Goal: Task Accomplishment & Management: Manage account settings

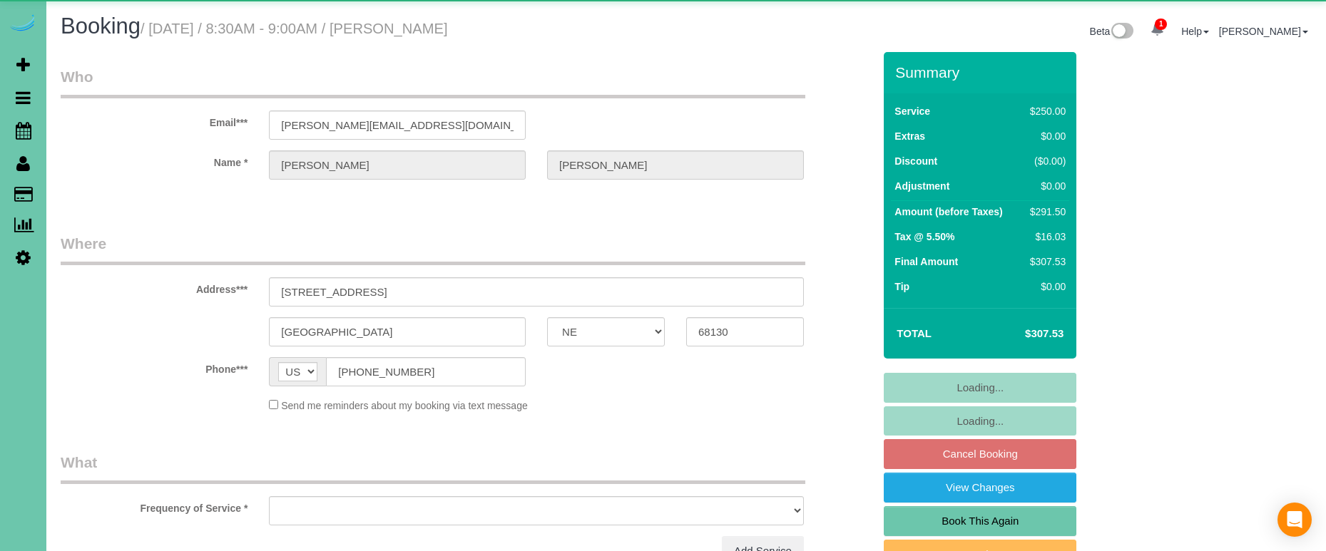
select select "NE"
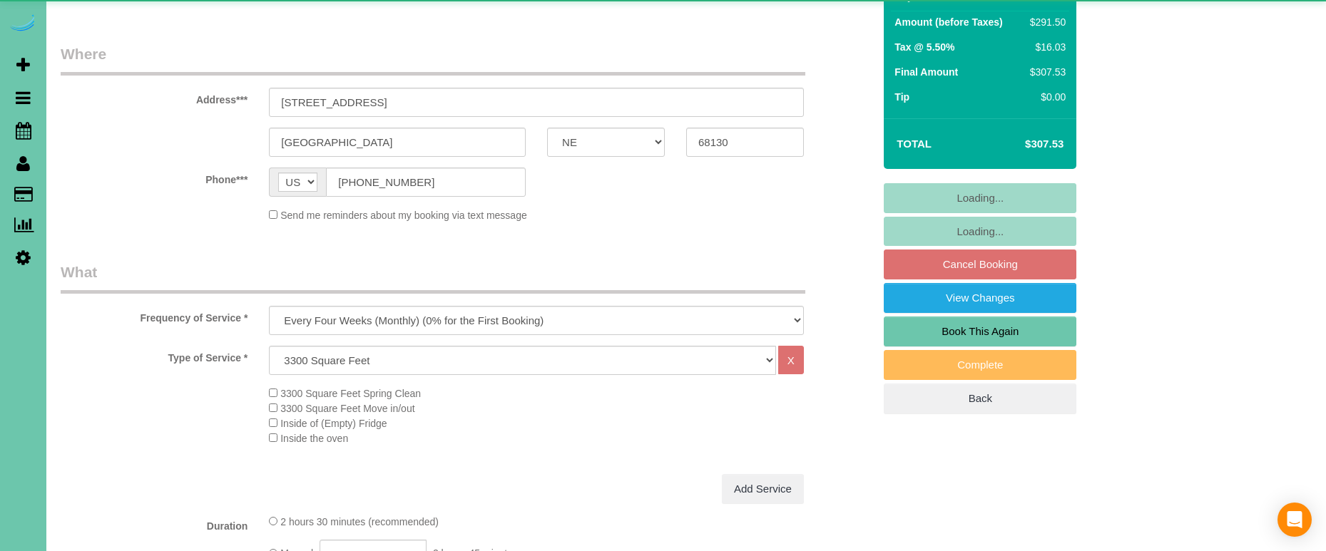
select select "object:848"
select select "number:37"
select select "number:43"
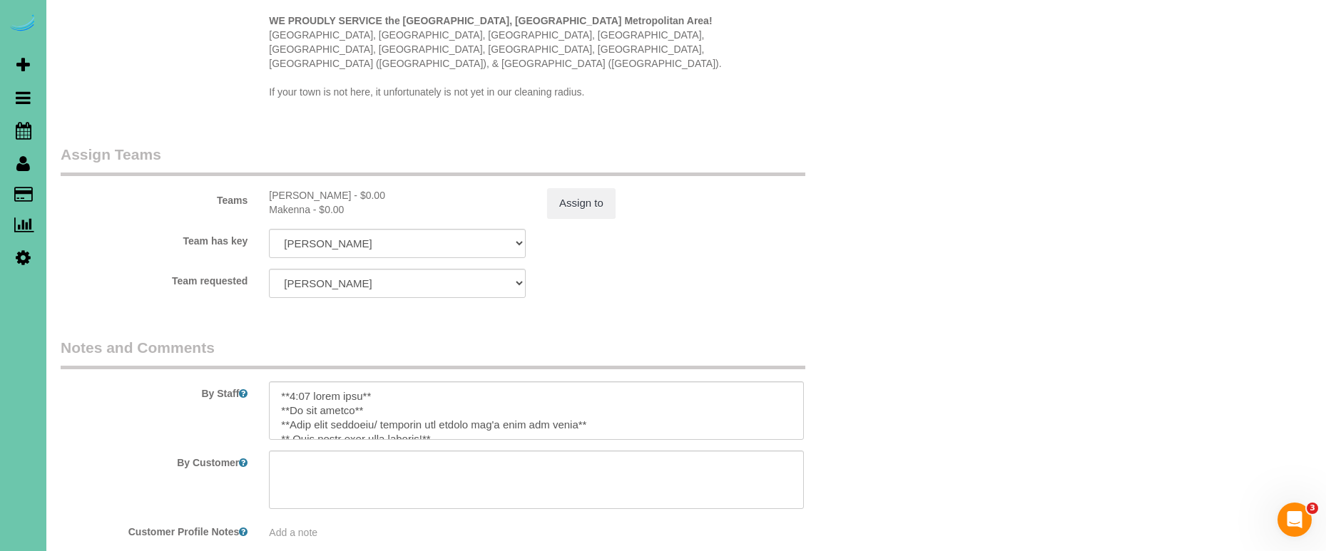
scroll to position [1452, 0]
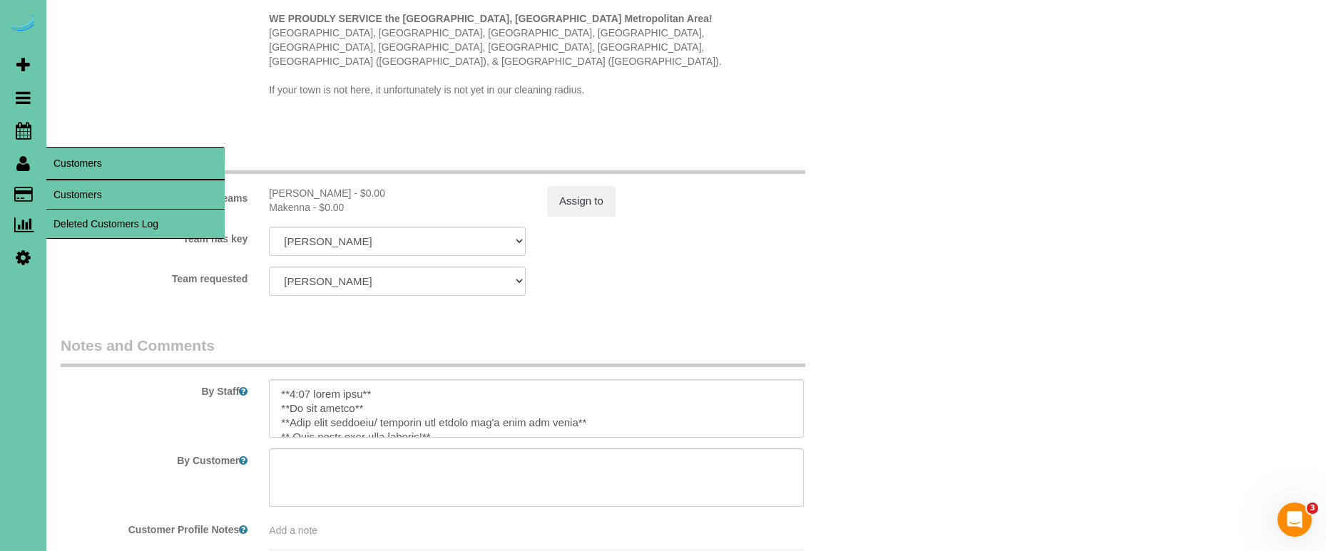
click at [71, 184] on link "Customers" at bounding box center [135, 194] width 178 height 29
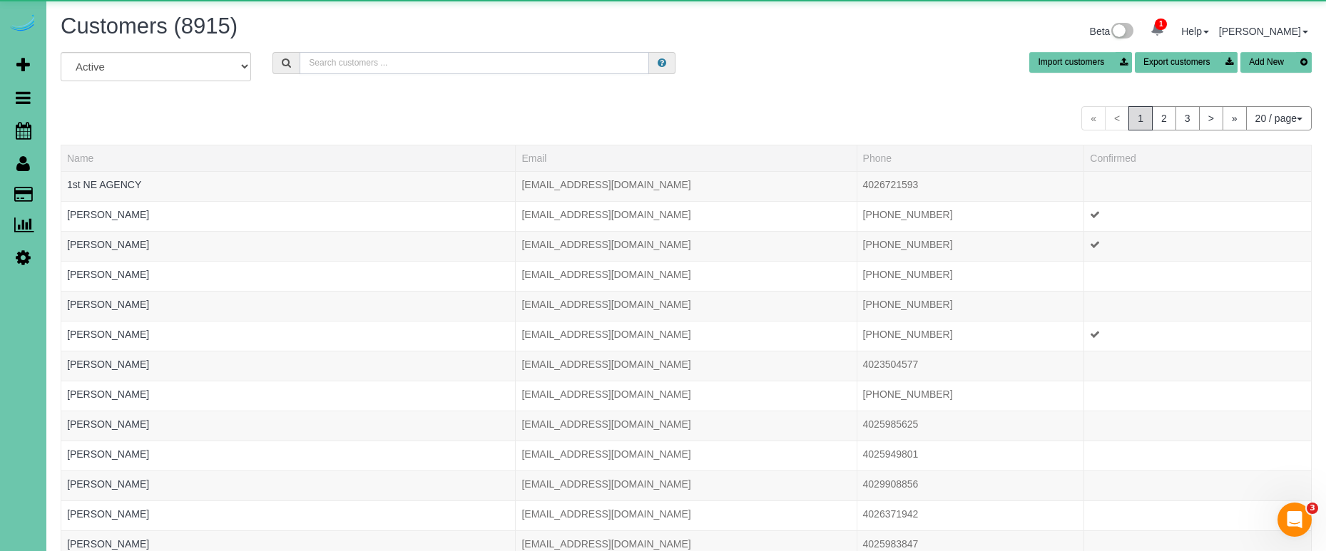
click at [342, 64] on input "text" at bounding box center [475, 63] width 350 height 22
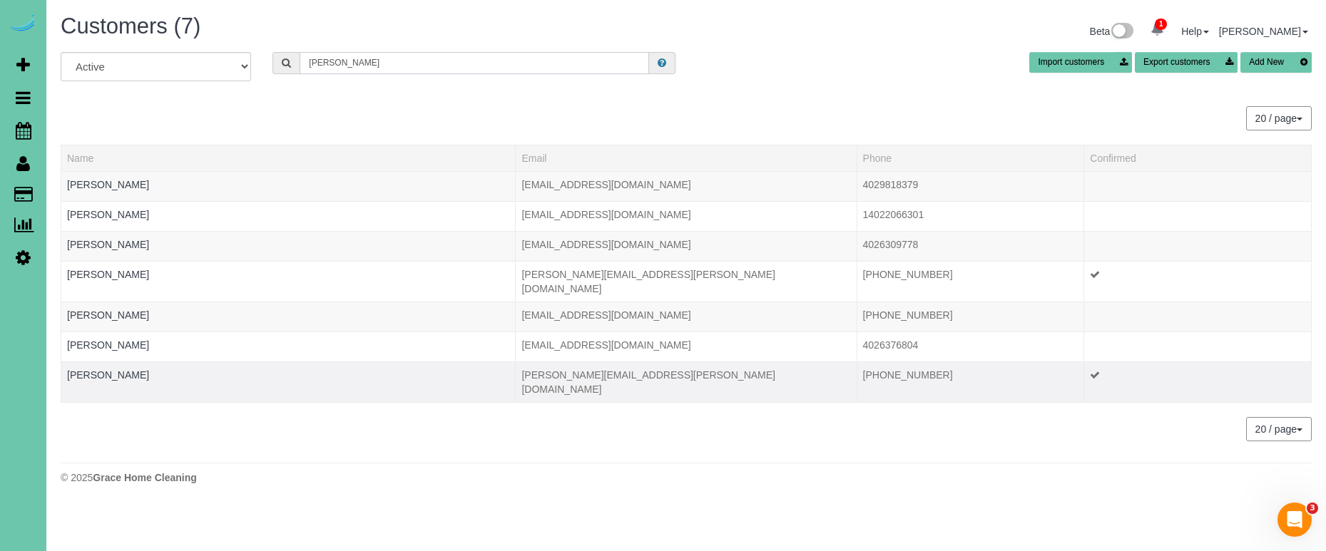
type input "bock"
click at [93, 370] on td "Taylor Bock" at bounding box center [288, 382] width 454 height 41
click at [96, 370] on link "Taylor Bock" at bounding box center [108, 375] width 82 height 11
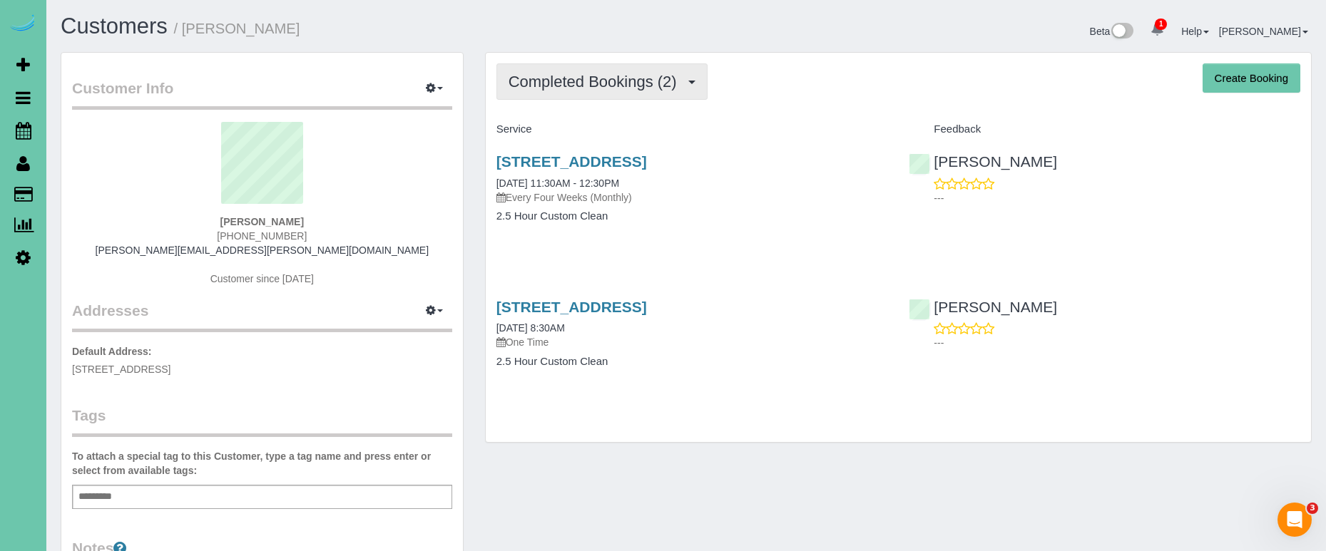
click at [586, 83] on span "Completed Bookings (2)" at bounding box center [596, 82] width 175 height 18
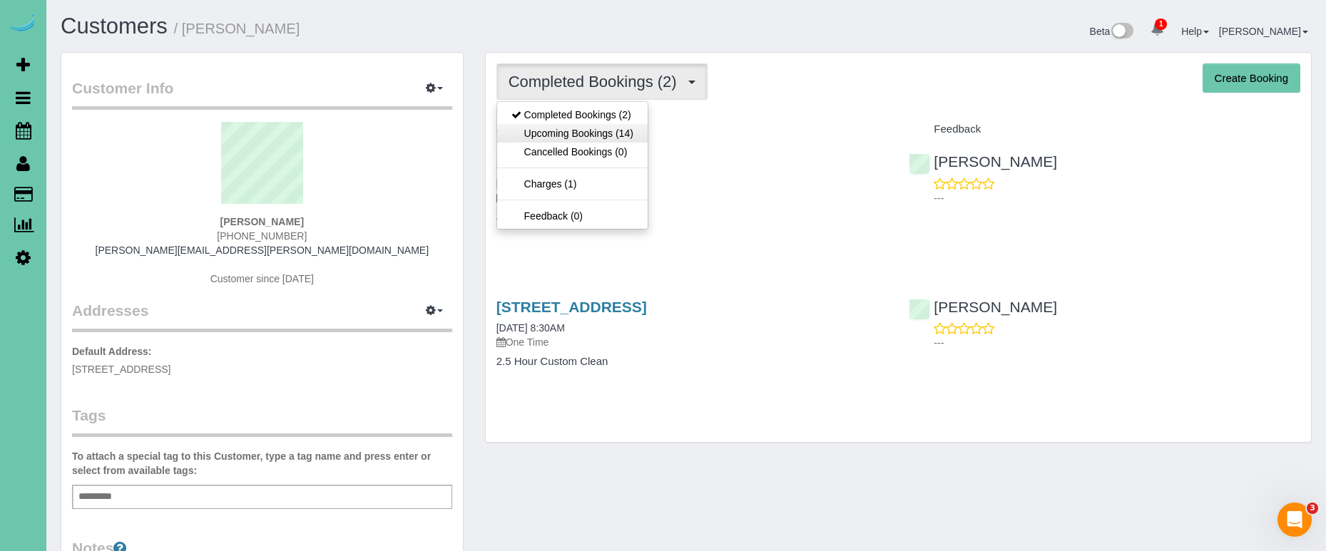
click at [588, 134] on link "Upcoming Bookings (14)" at bounding box center [572, 133] width 151 height 19
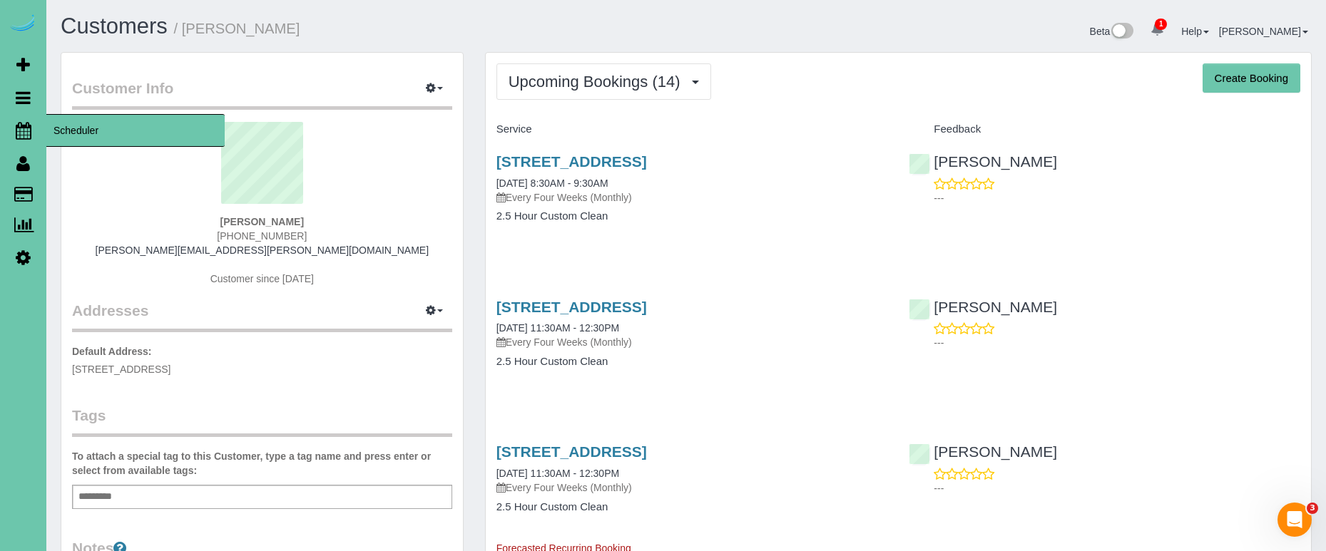
click at [26, 126] on icon at bounding box center [24, 130] width 16 height 17
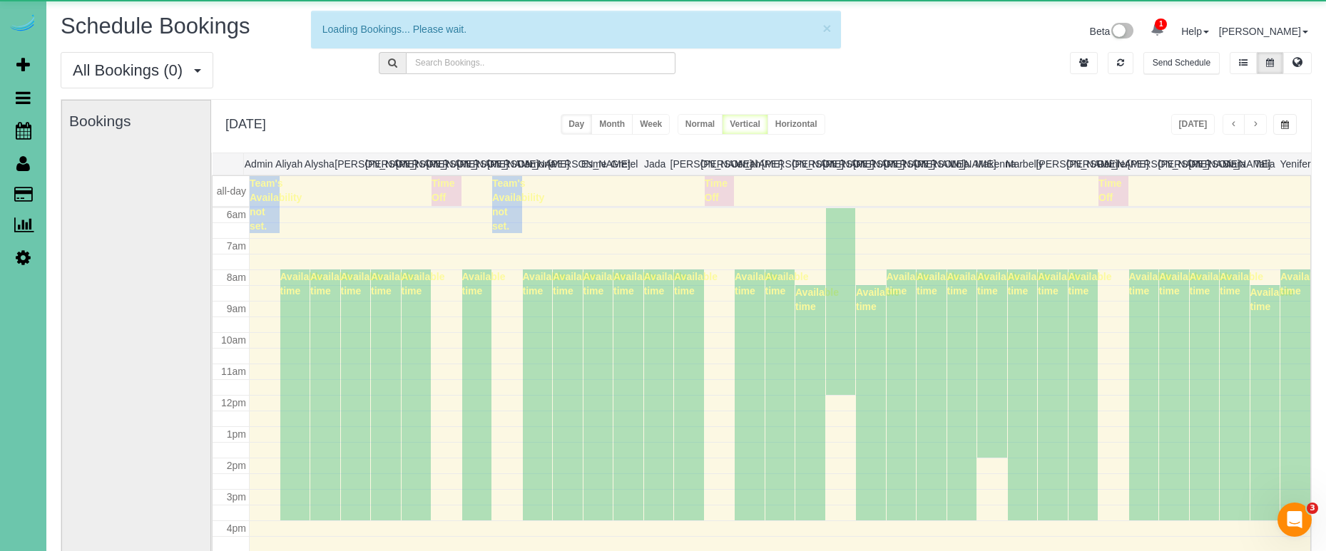
scroll to position [189, 0]
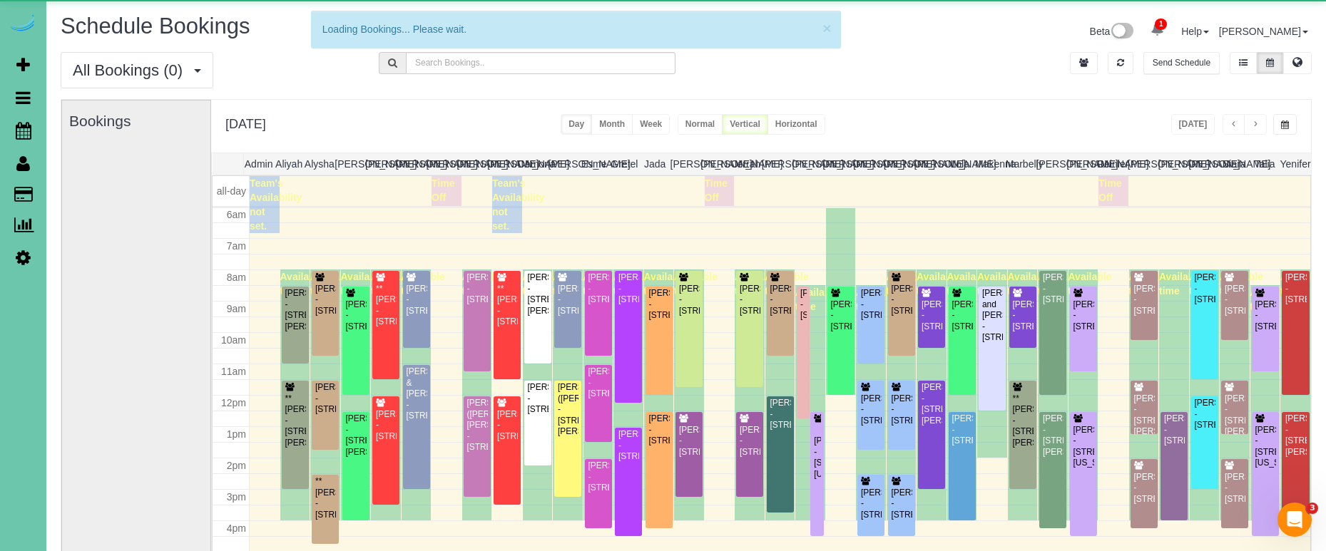
click at [1292, 131] on button "button" at bounding box center [1285, 124] width 24 height 21
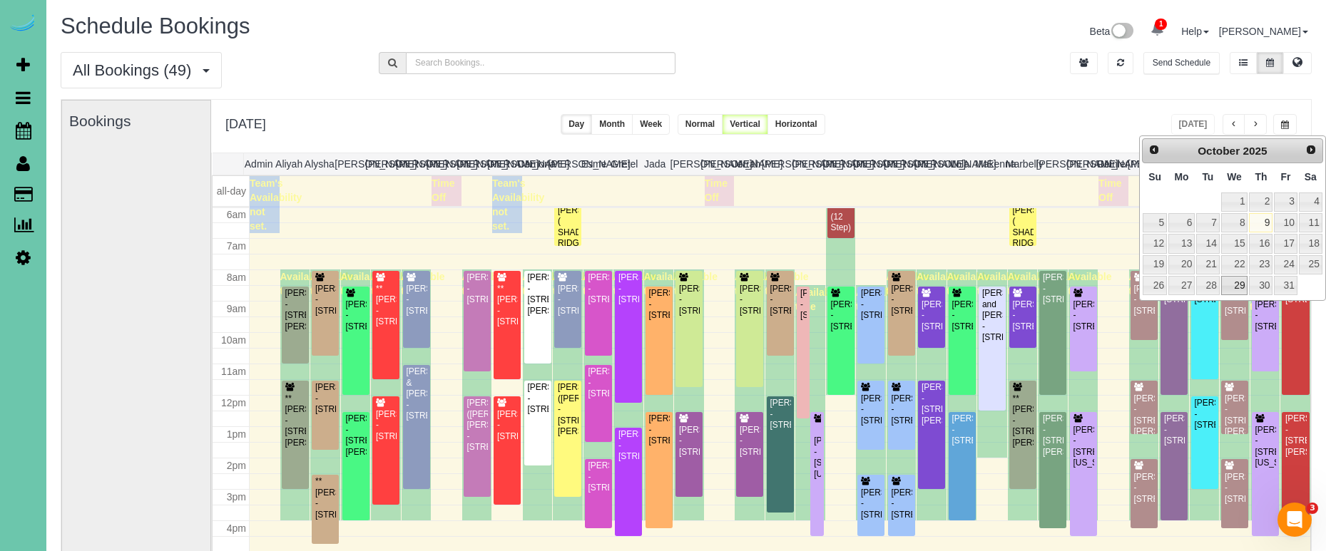
click at [1230, 286] on link "29" at bounding box center [1234, 285] width 27 height 19
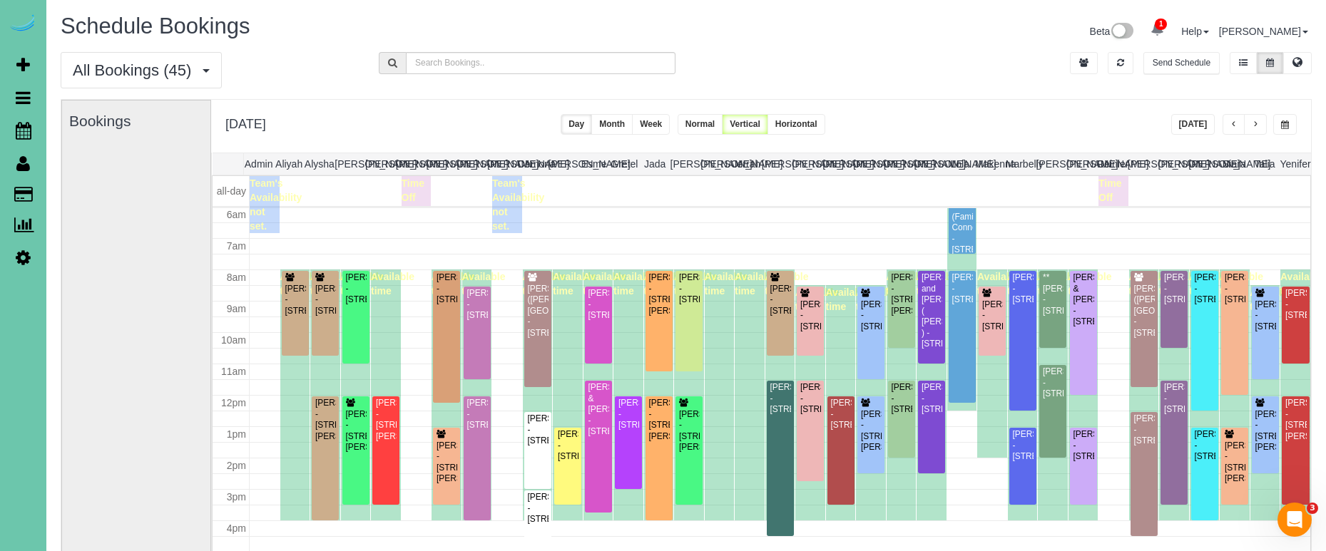
click at [1278, 117] on button "button" at bounding box center [1285, 124] width 24 height 21
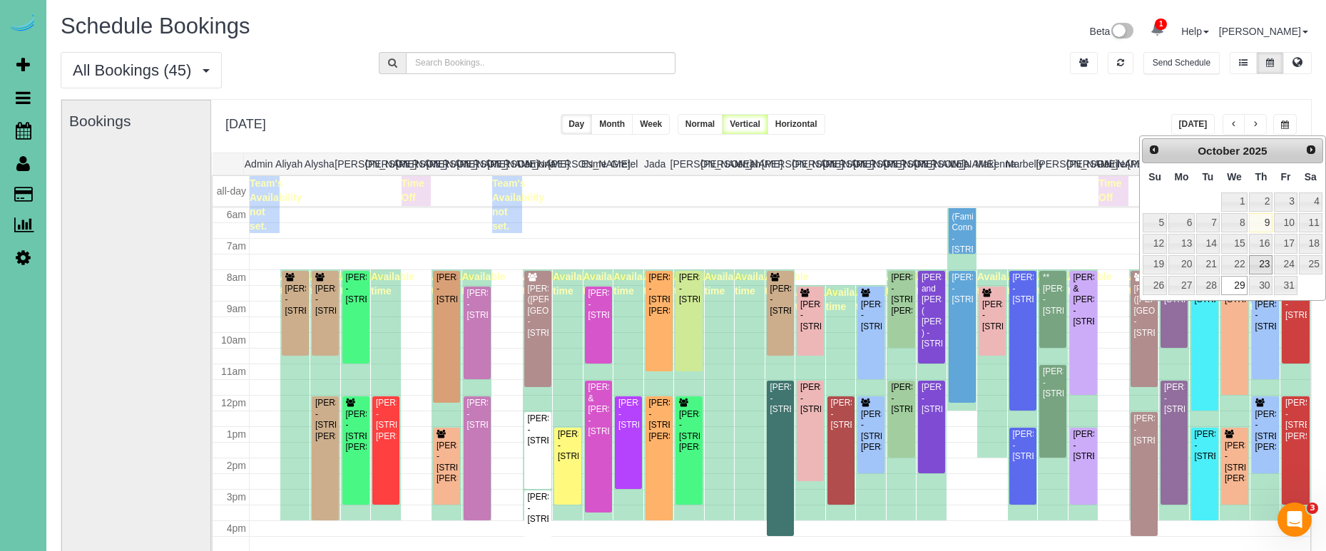
click at [1264, 262] on link "23" at bounding box center [1261, 264] width 24 height 19
type input "**********"
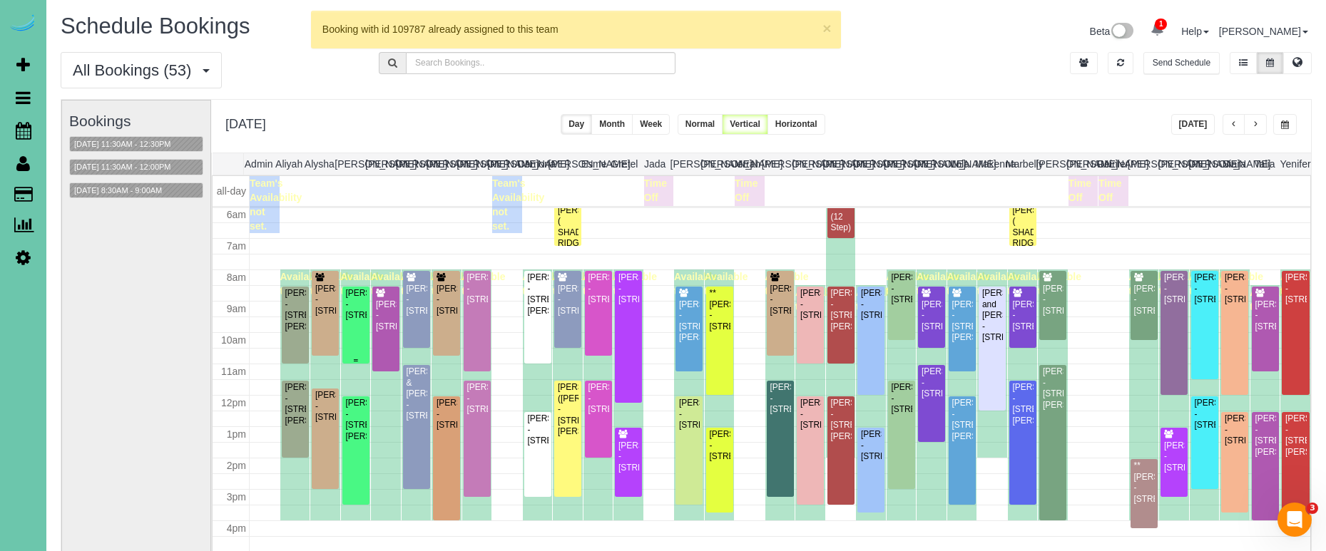
click at [352, 321] on div "Taylor Bock - 6440 Cedar Plaza #107, Omaha, NE 68106" at bounding box center [355, 304] width 21 height 33
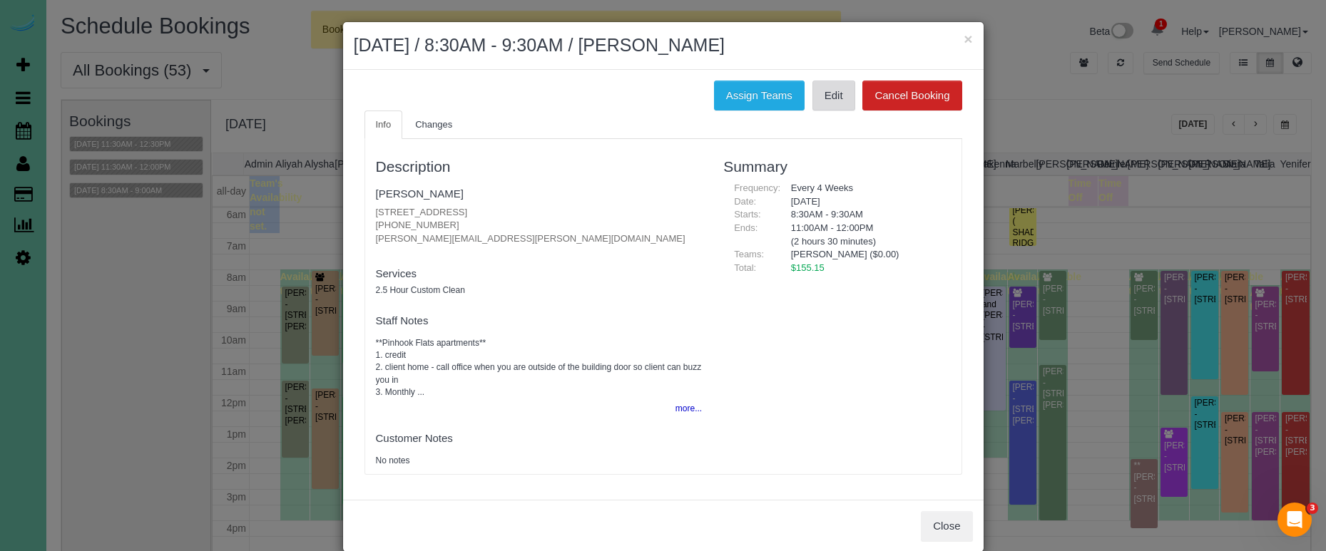
click at [826, 95] on link "Edit" at bounding box center [833, 96] width 43 height 30
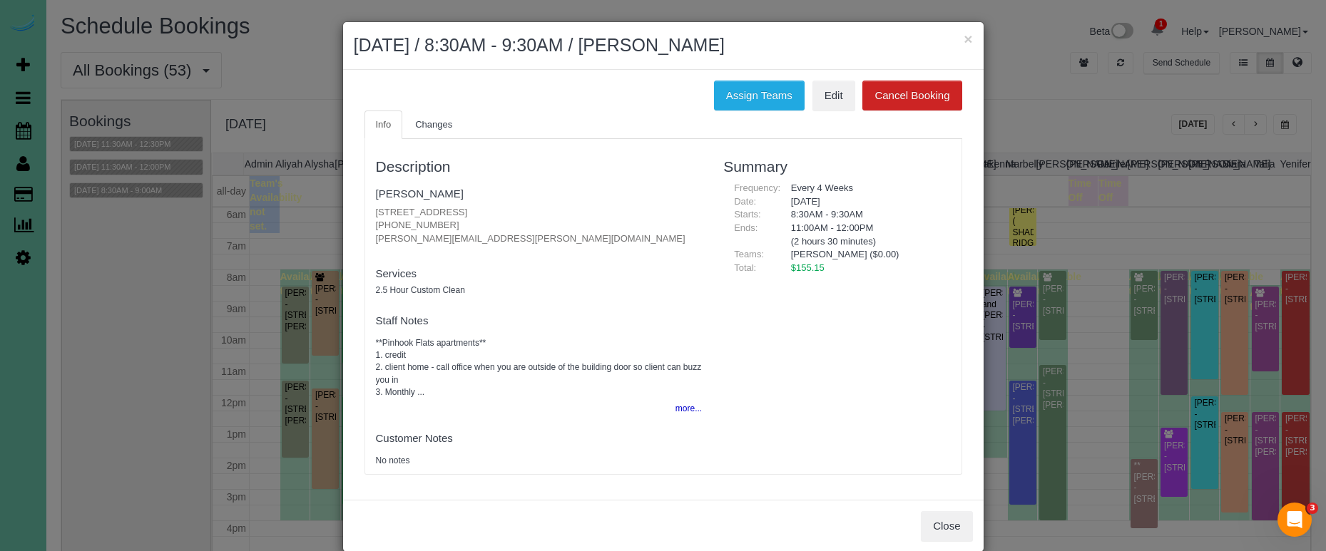
click at [613, 114] on ul "Info Changes" at bounding box center [664, 125] width 598 height 29
click at [966, 38] on button "×" at bounding box center [968, 38] width 9 height 15
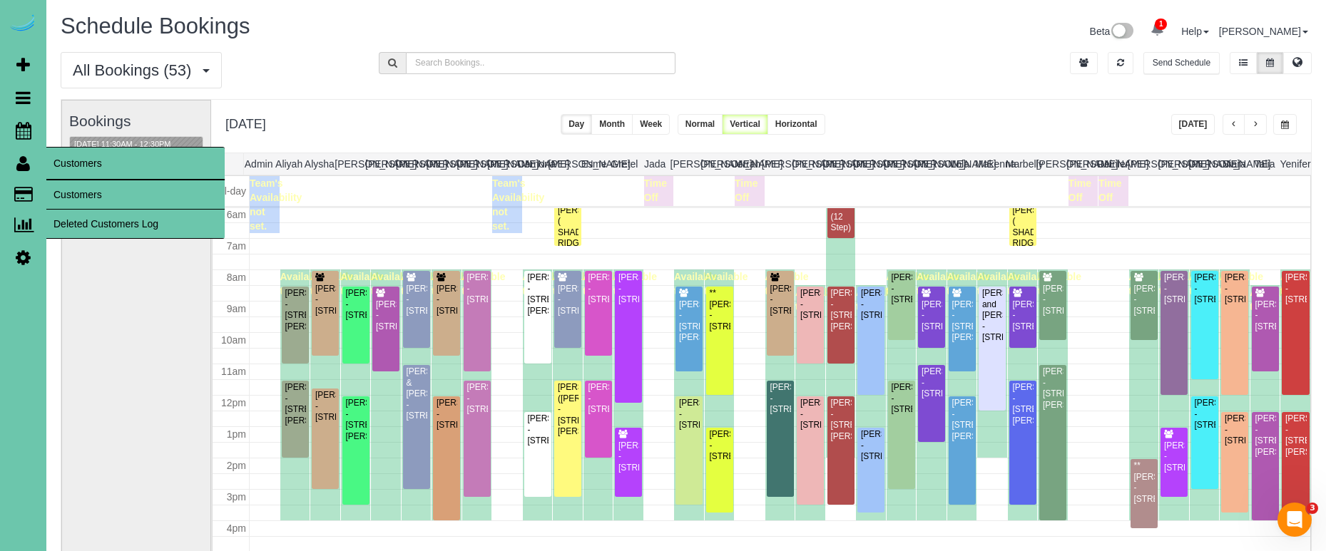
click at [66, 188] on link "Customers" at bounding box center [135, 194] width 178 height 29
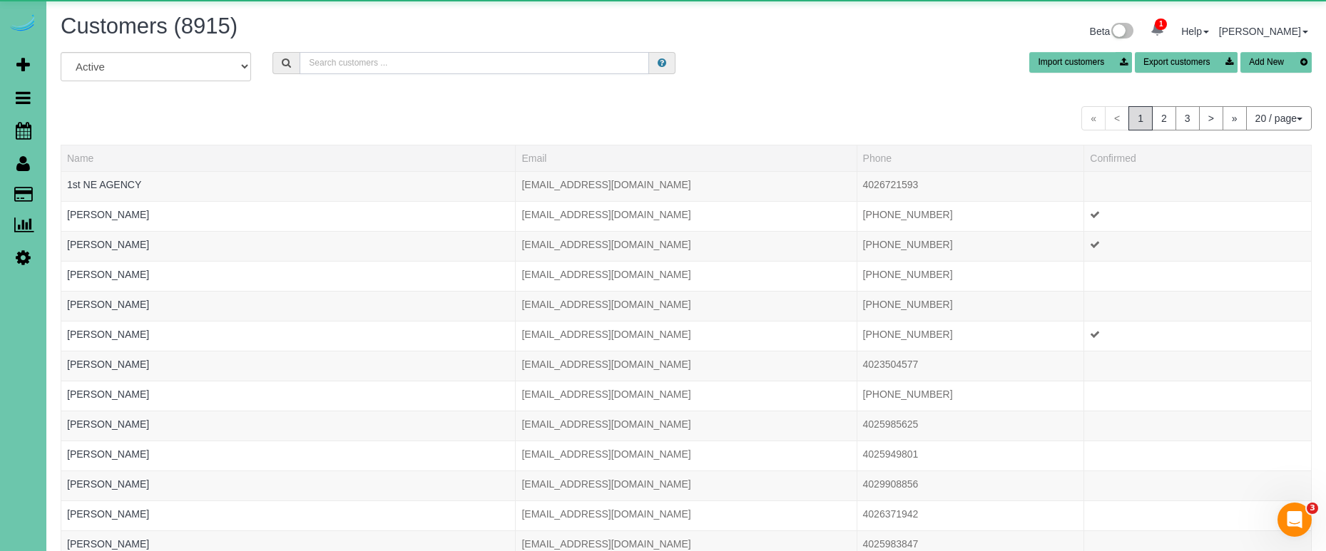
click at [403, 61] on input "text" at bounding box center [475, 63] width 350 height 22
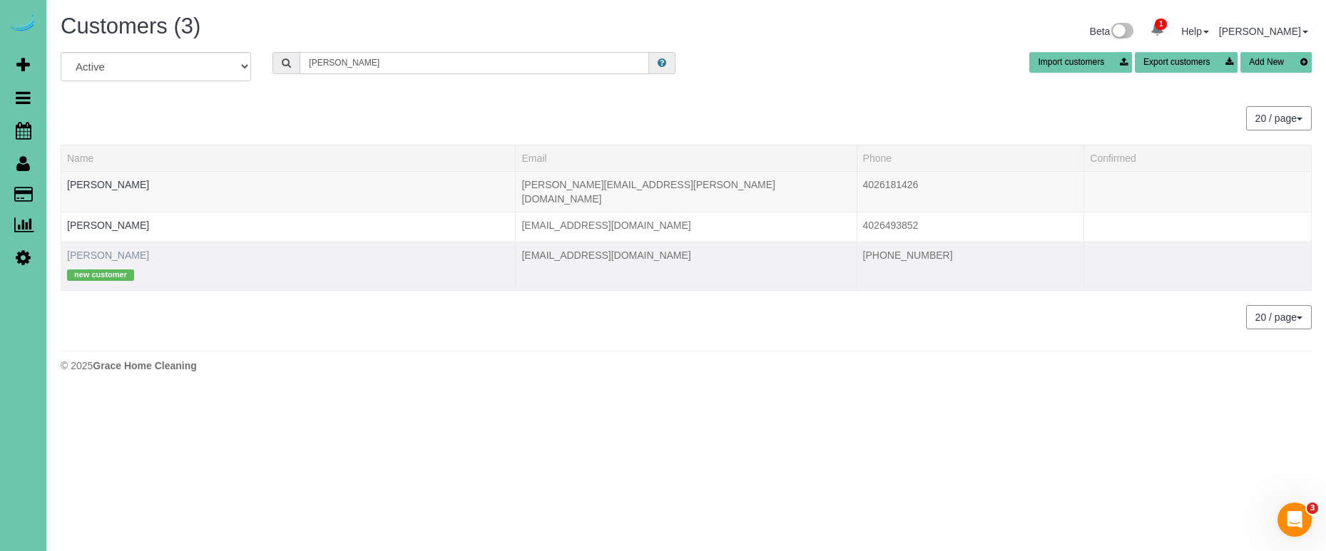
type input "kaiser"
click at [103, 250] on link "Margaret Kaiser" at bounding box center [108, 255] width 82 height 11
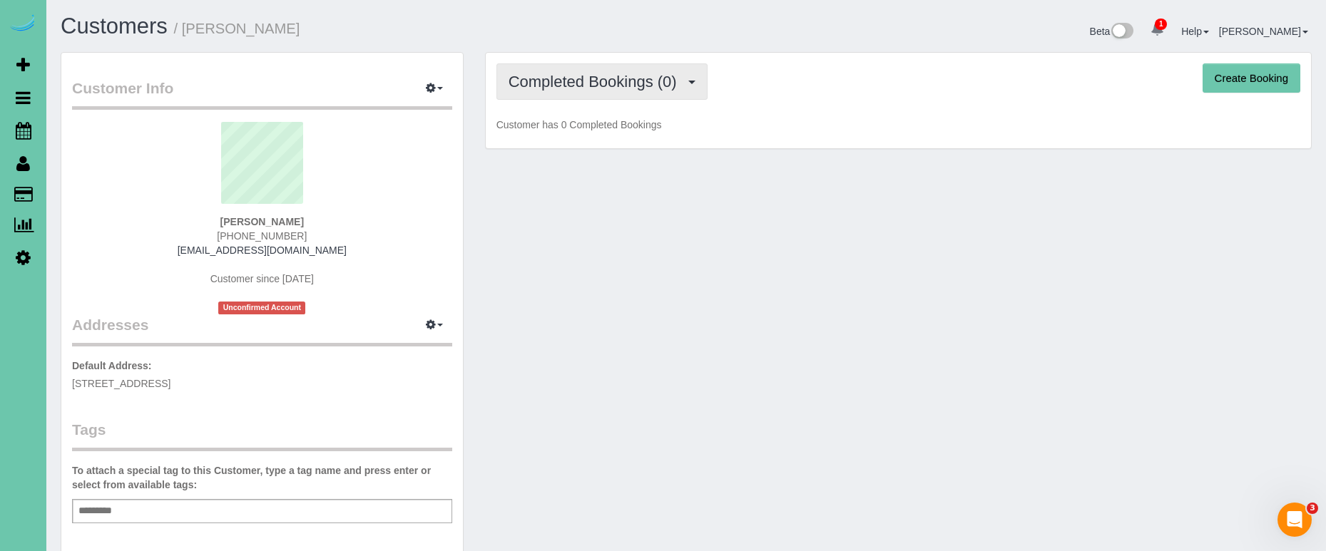
click at [676, 98] on button "Completed Bookings (0)" at bounding box center [601, 81] width 211 height 36
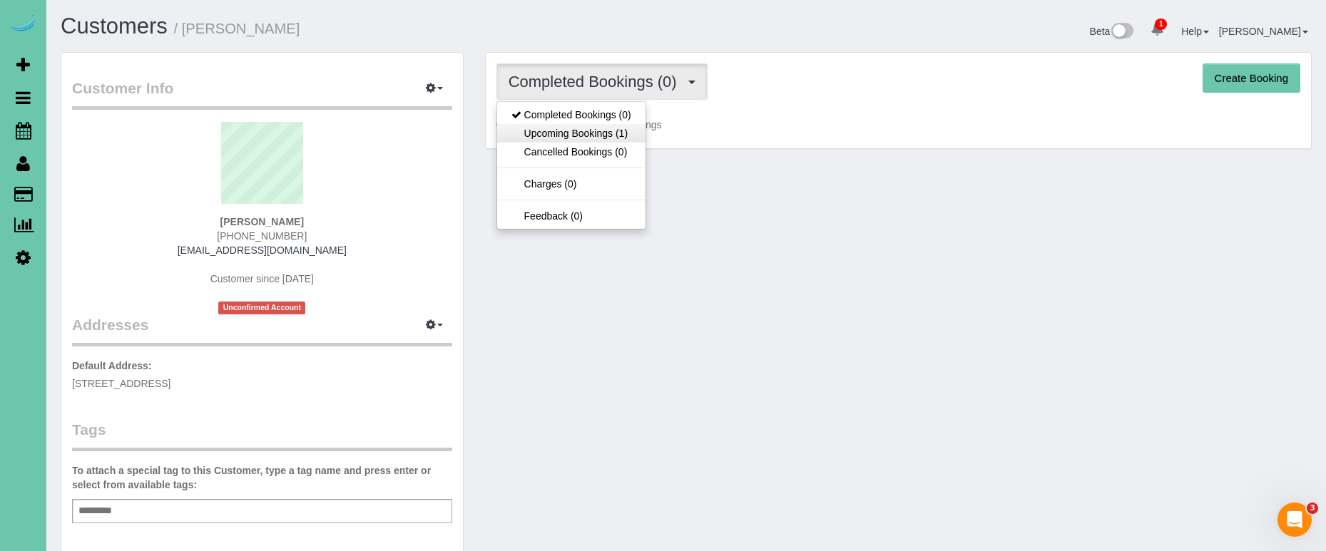
click at [635, 136] on link "Upcoming Bookings (1)" at bounding box center [571, 133] width 148 height 19
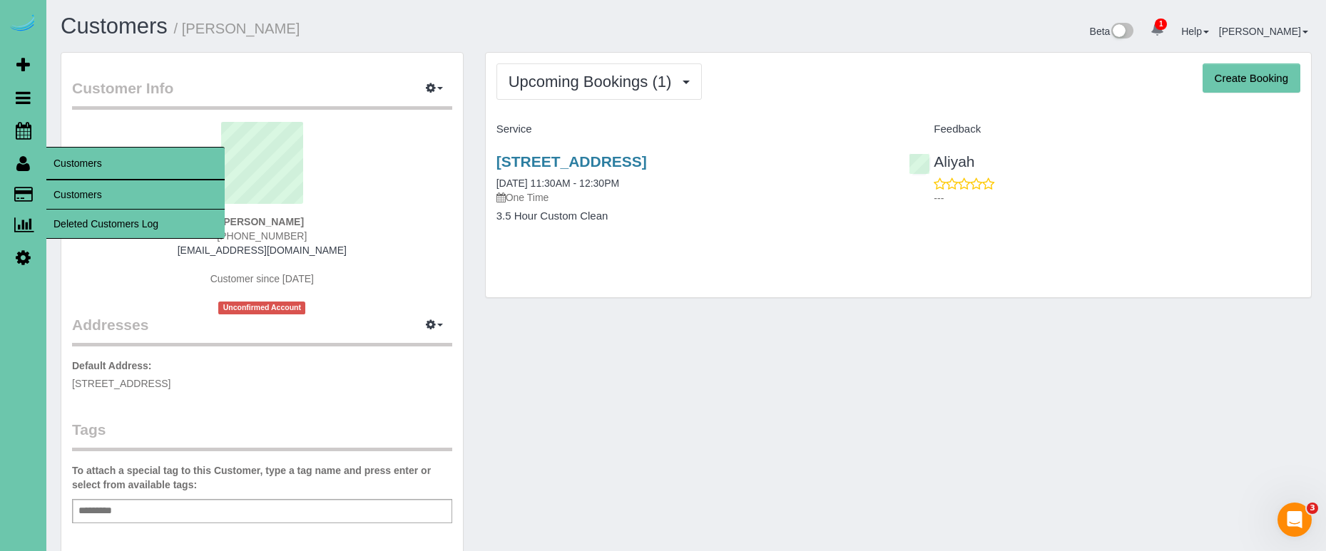
click at [74, 183] on link "Customers" at bounding box center [135, 194] width 178 height 29
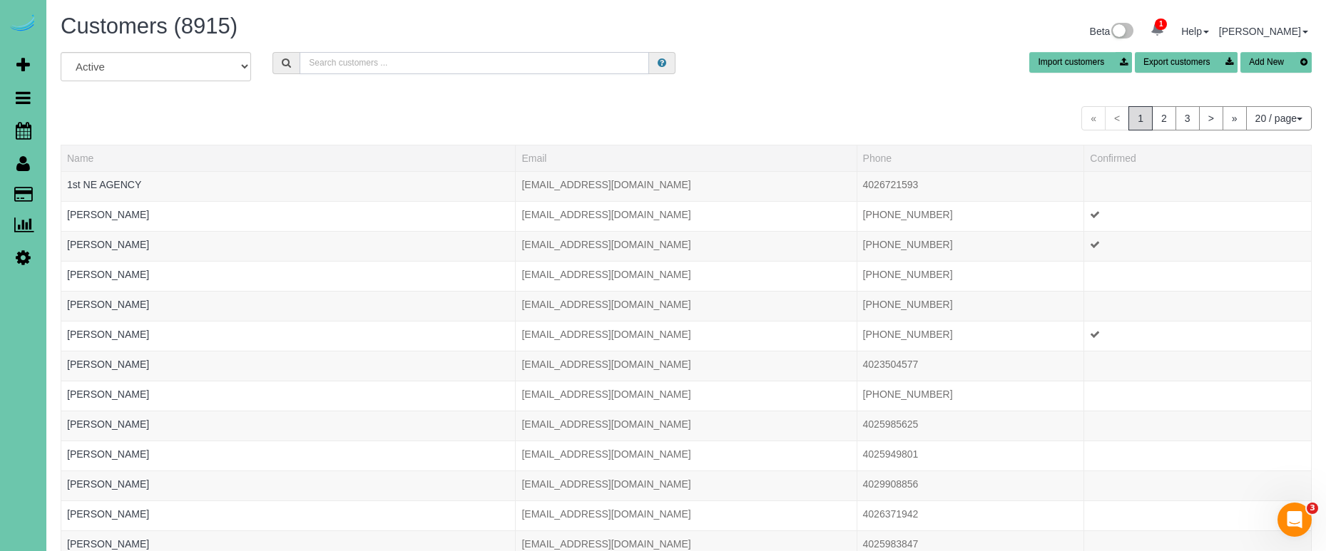
click at [359, 56] on input "text" at bounding box center [475, 63] width 350 height 22
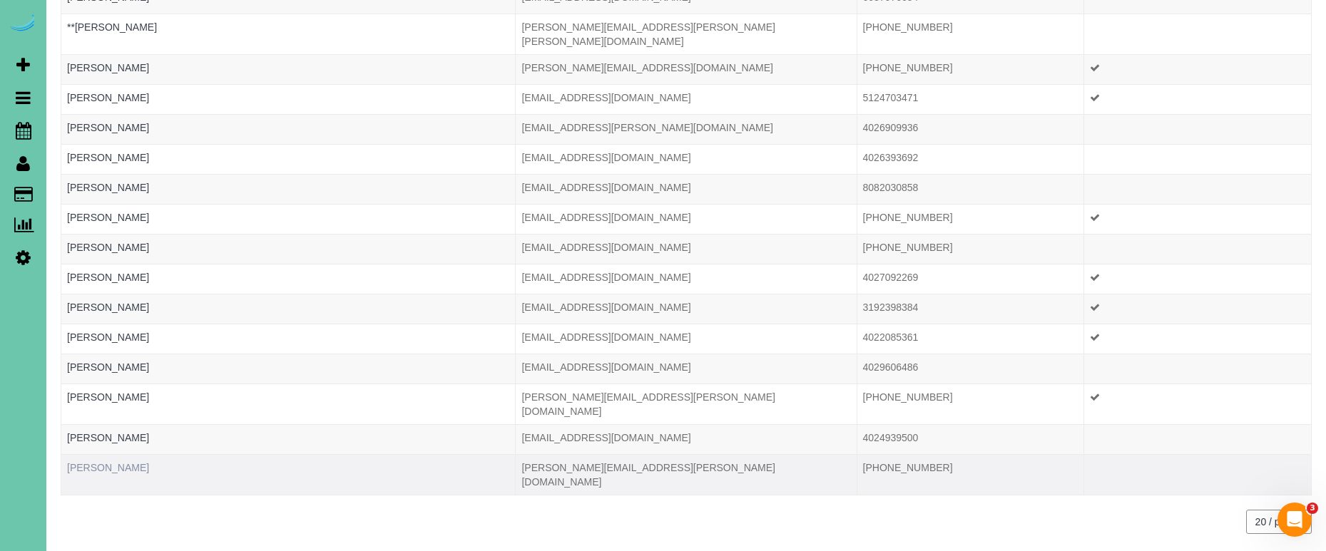
scroll to position [188, 0]
type input "adams"
click at [92, 462] on link "Timothy Adams" at bounding box center [108, 467] width 82 height 11
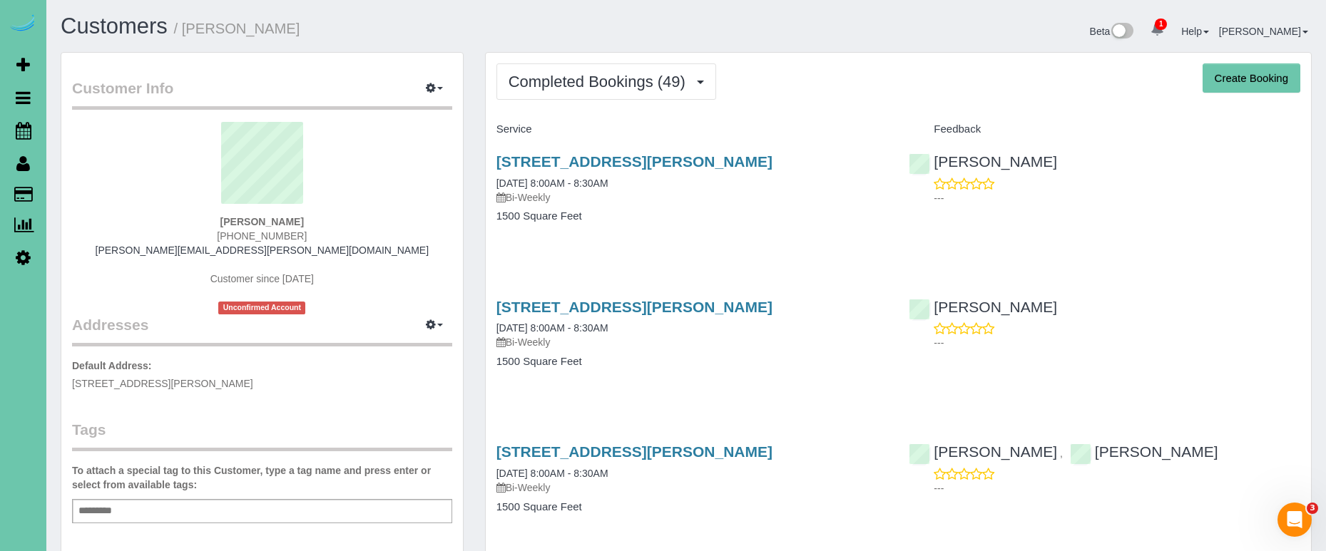
click at [643, 79] on span "Completed Bookings (49)" at bounding box center [601, 82] width 184 height 18
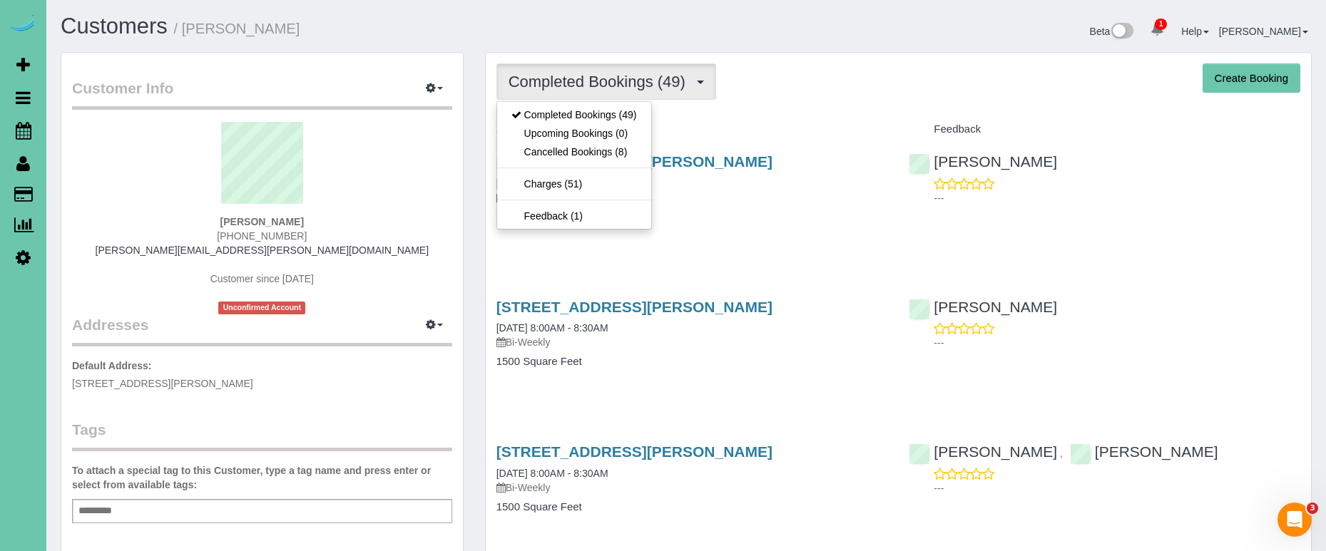
drag, startPoint x: 417, startPoint y: 151, endPoint x: 402, endPoint y: 151, distance: 15.0
click at [416, 151] on sui-profile-pic at bounding box center [262, 168] width 359 height 93
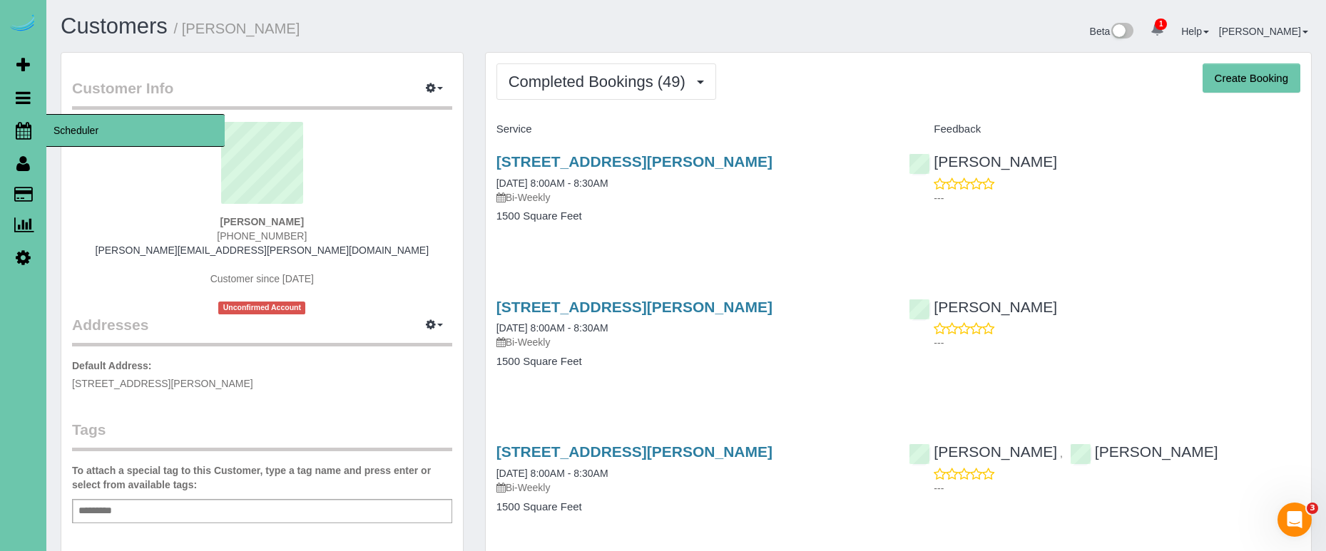
click at [24, 131] on icon at bounding box center [24, 130] width 16 height 17
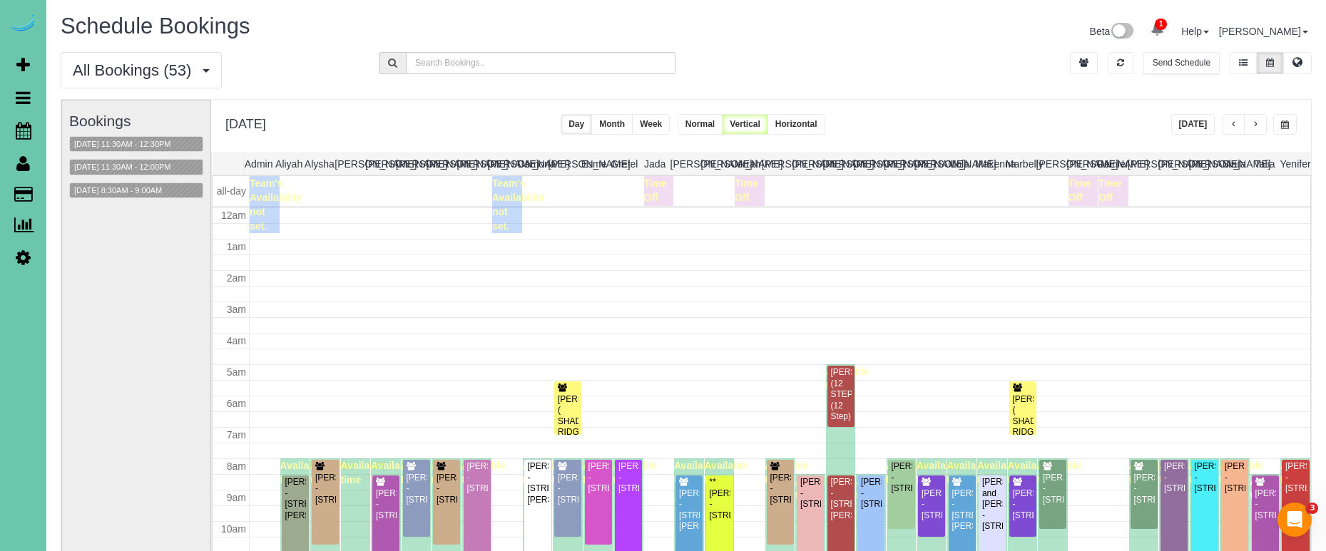
scroll to position [189, 0]
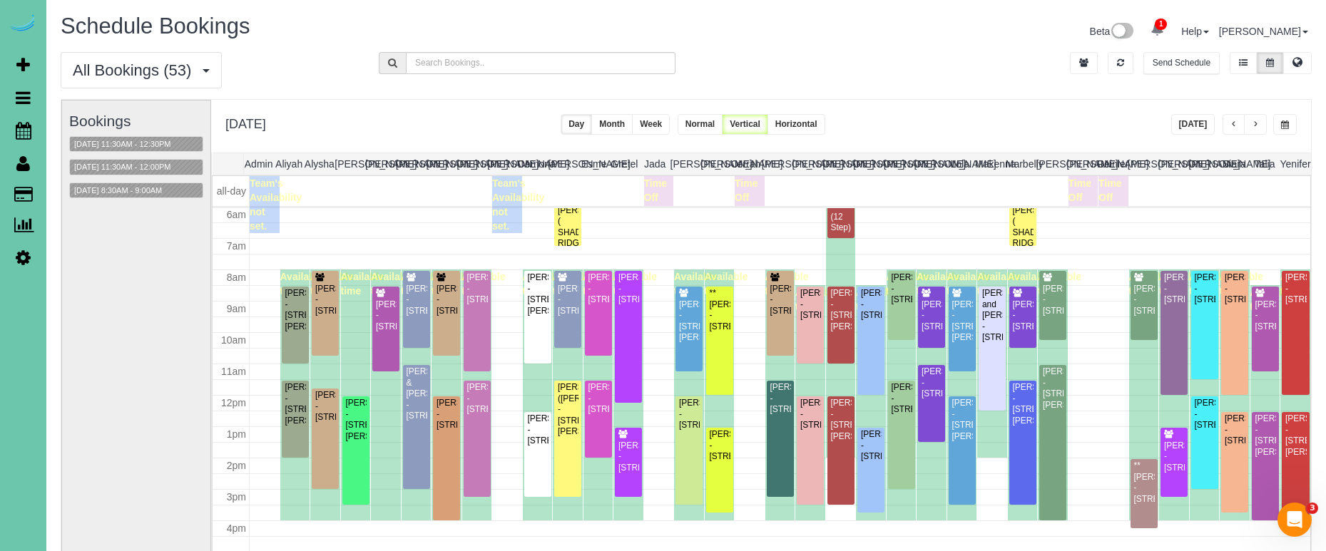
click at [1272, 118] on div "[DATE]" at bounding box center [1234, 124] width 126 height 21
click at [1283, 121] on span "button" at bounding box center [1285, 125] width 8 height 9
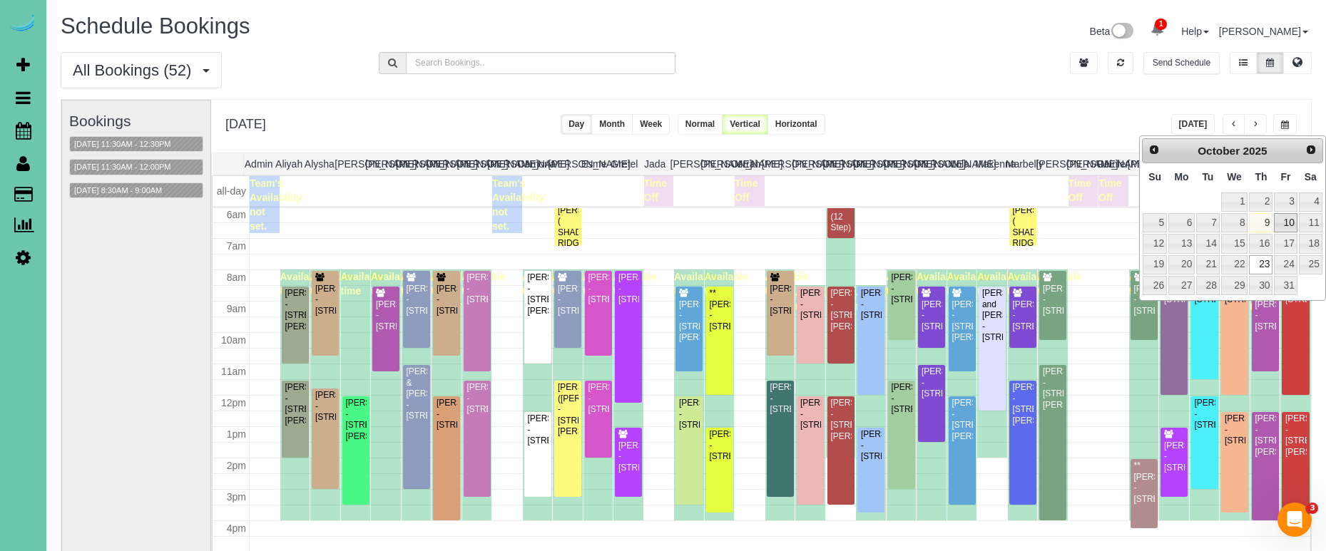
click at [1287, 219] on link "10" at bounding box center [1285, 222] width 23 height 19
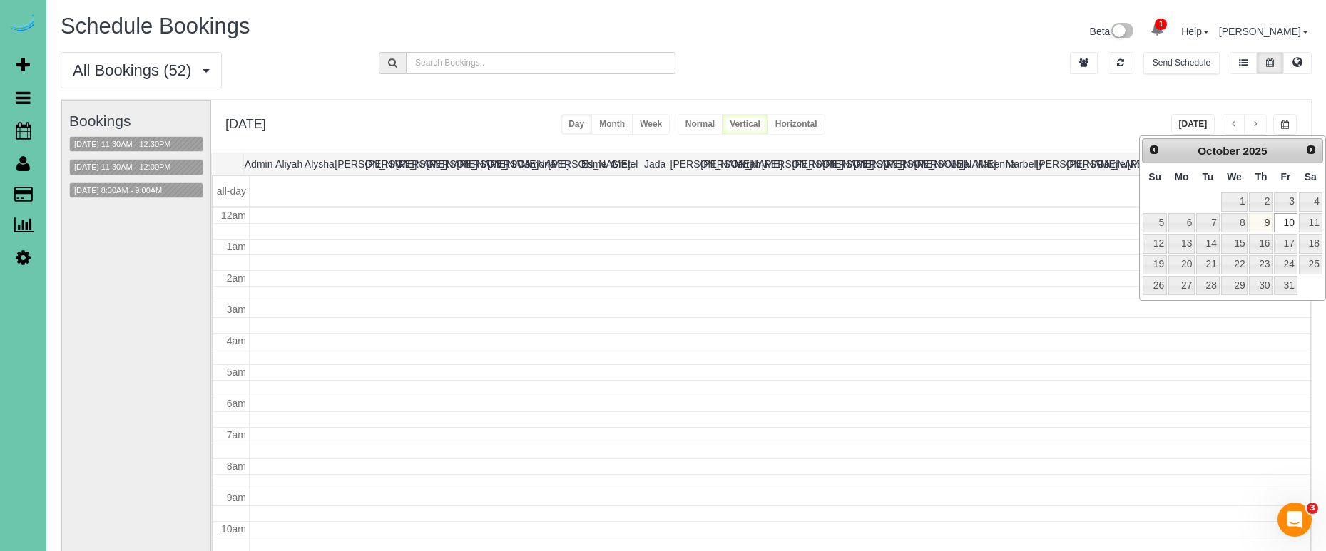
type input "**********"
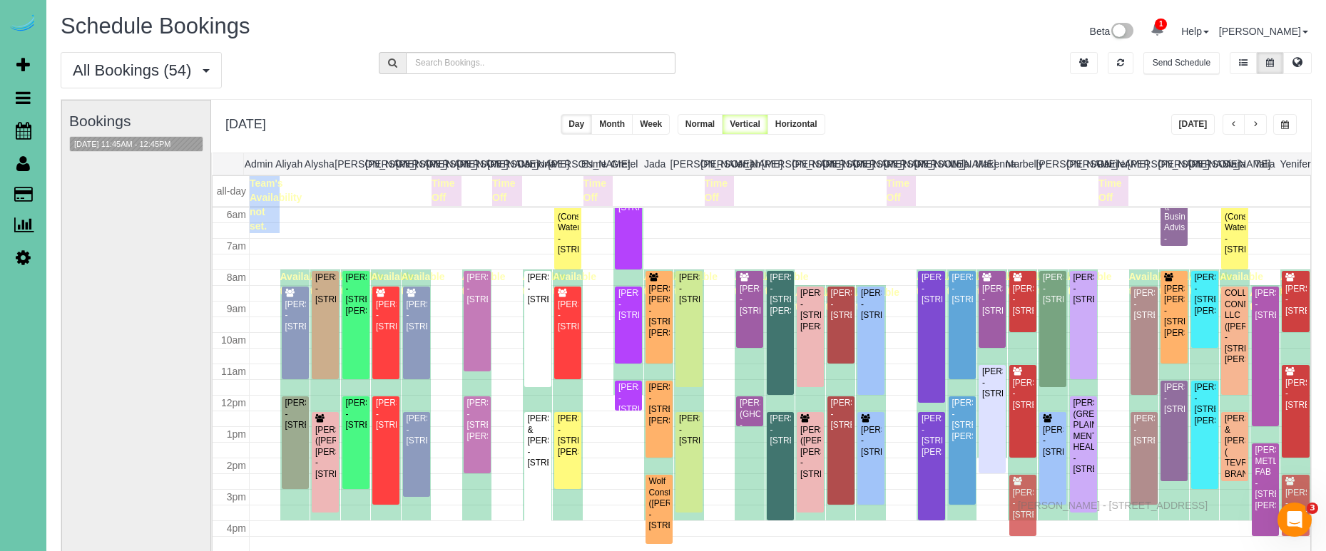
drag, startPoint x: 1022, startPoint y: 491, endPoint x: 1021, endPoint y: 504, distance: 12.1
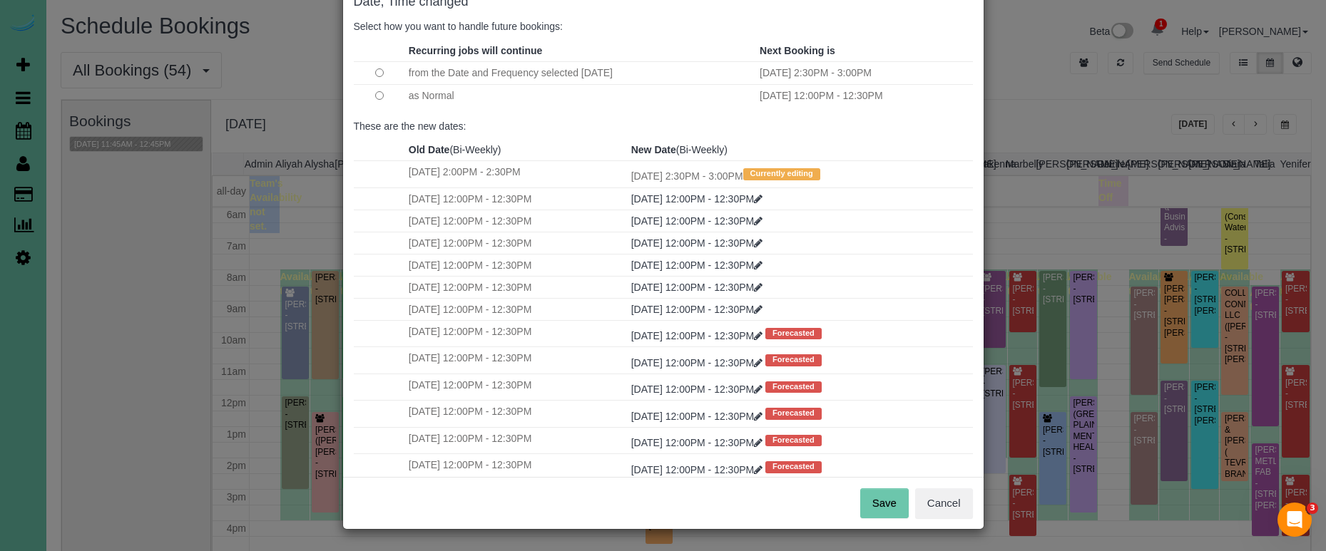
scroll to position [87, 0]
click at [895, 512] on button "Save" at bounding box center [884, 504] width 49 height 30
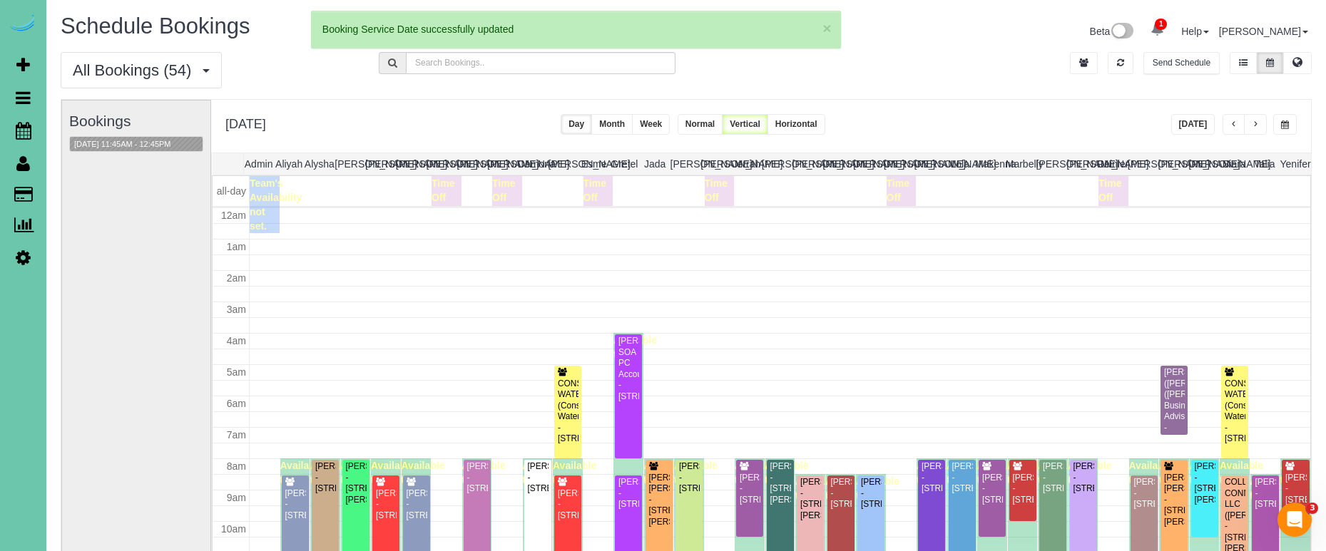
scroll to position [189, 0]
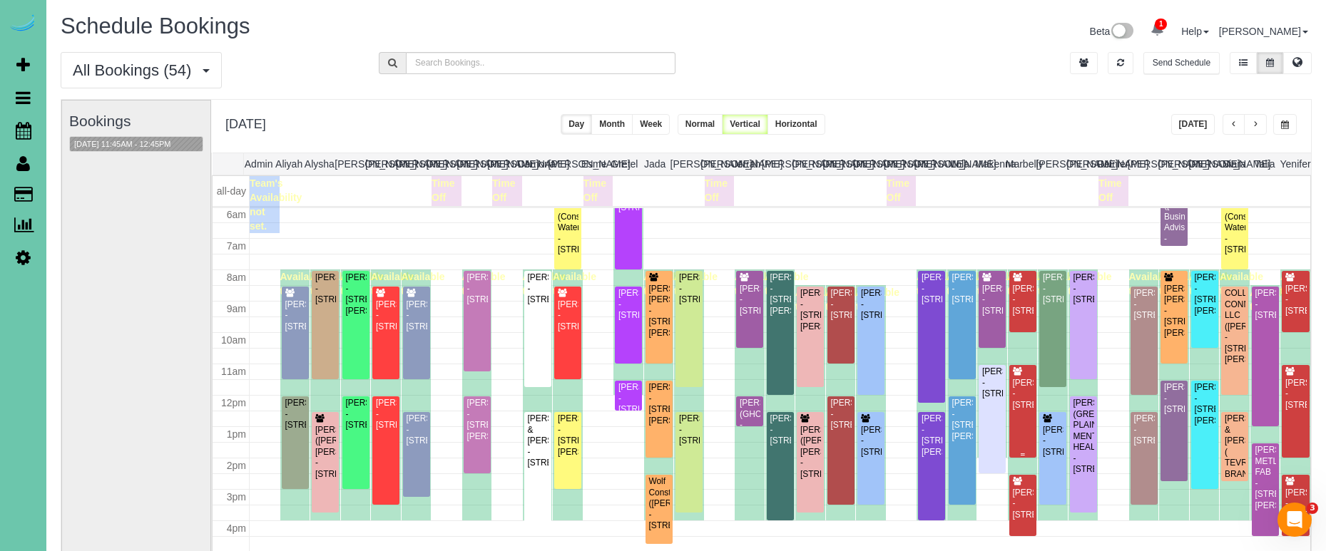
click at [1016, 399] on div "[PERSON_NAME] - [STREET_ADDRESS]" at bounding box center [1022, 394] width 21 height 33
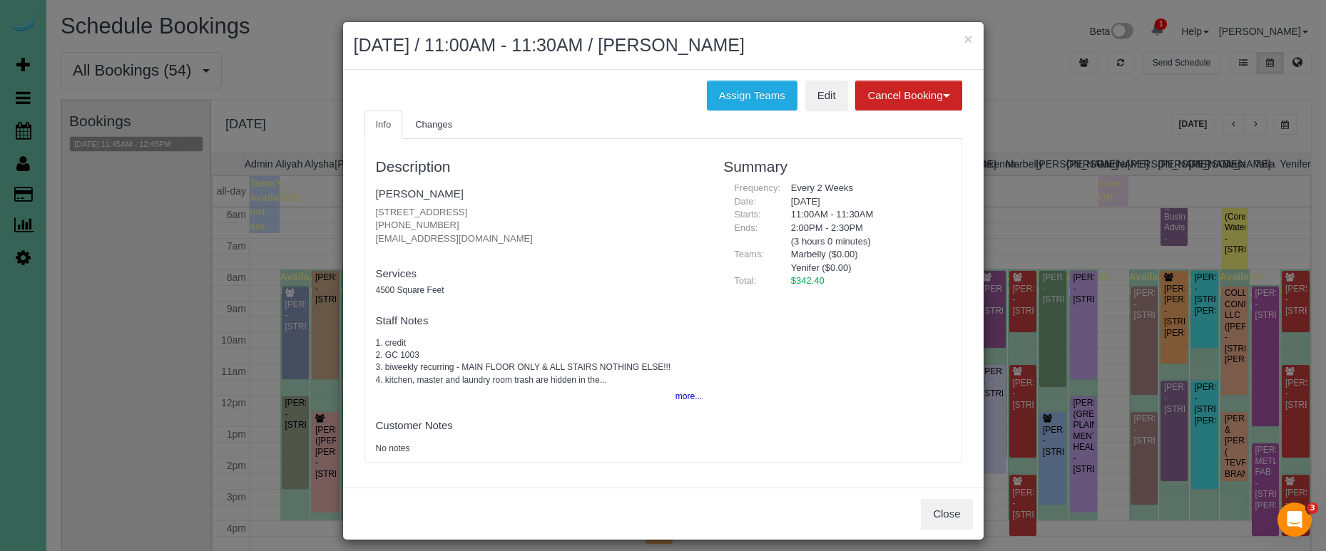
click at [1016, 399] on body "× October 10, 2025 / 11:00AM - 11:30AM / Beth Stanek Assign Teams Edit Cancel B…" at bounding box center [663, 275] width 1326 height 551
click at [681, 390] on button "more..." at bounding box center [684, 397] width 35 height 21
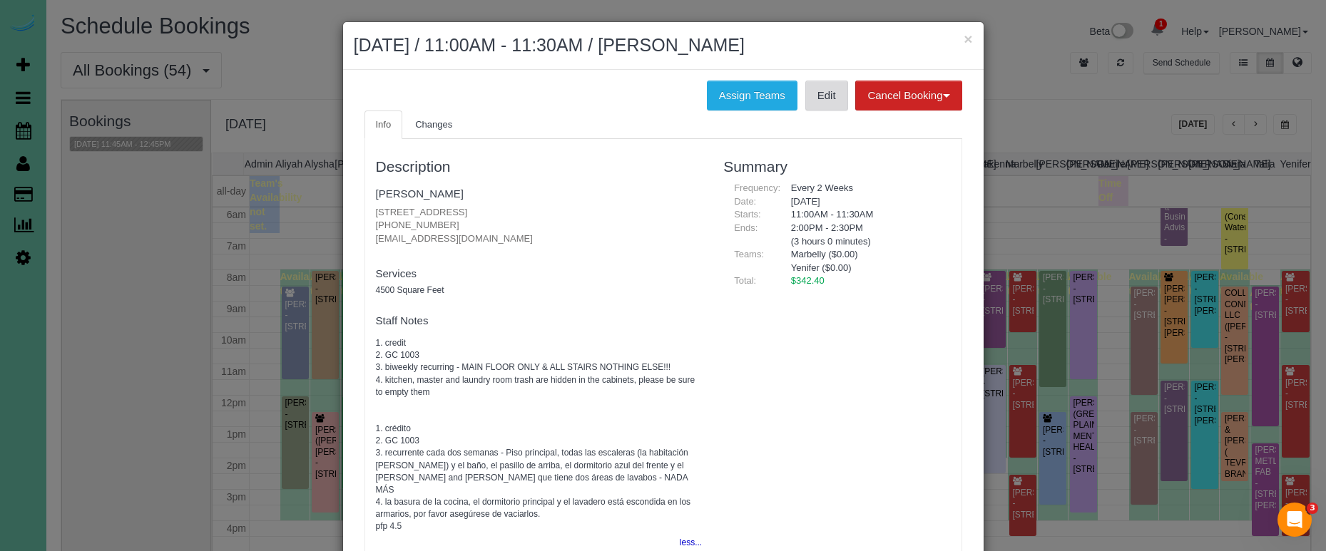
click at [830, 95] on link "Edit" at bounding box center [826, 96] width 43 height 30
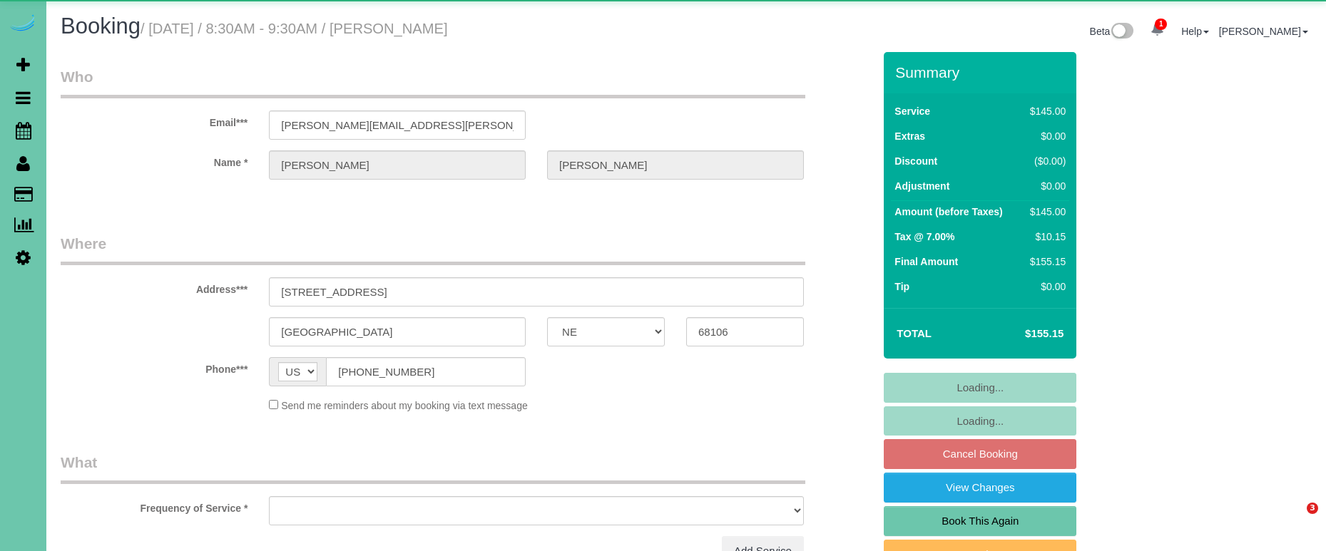
select select "NE"
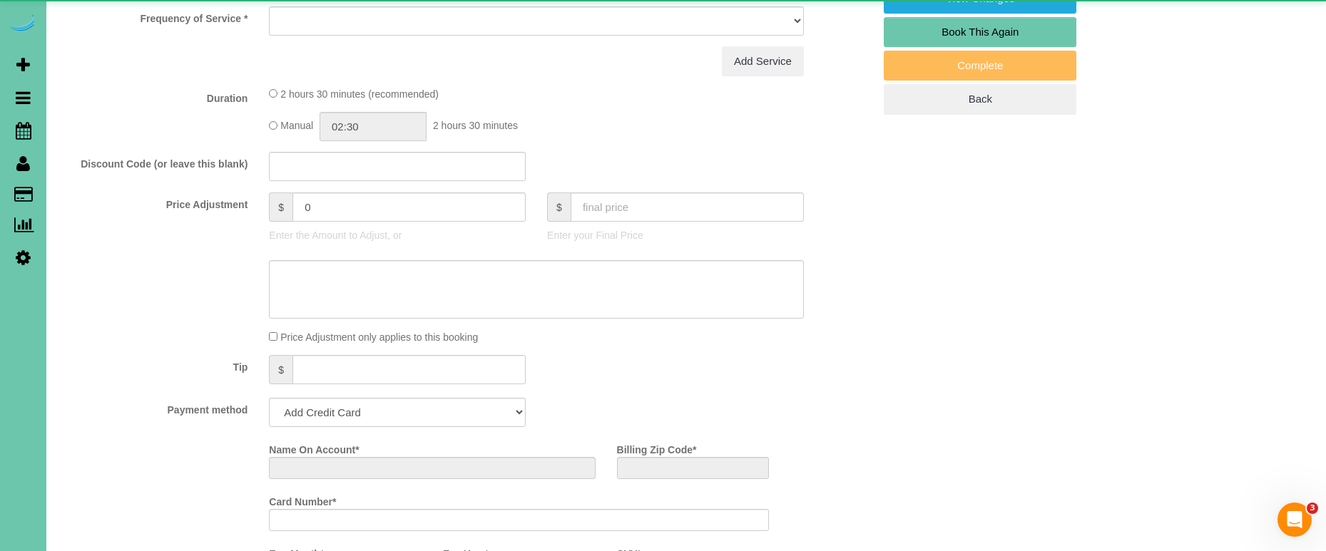
select select "object:626"
select select "string:fspay-1158acaf-077d-4fc2-a0c4-6f03380d07e9"
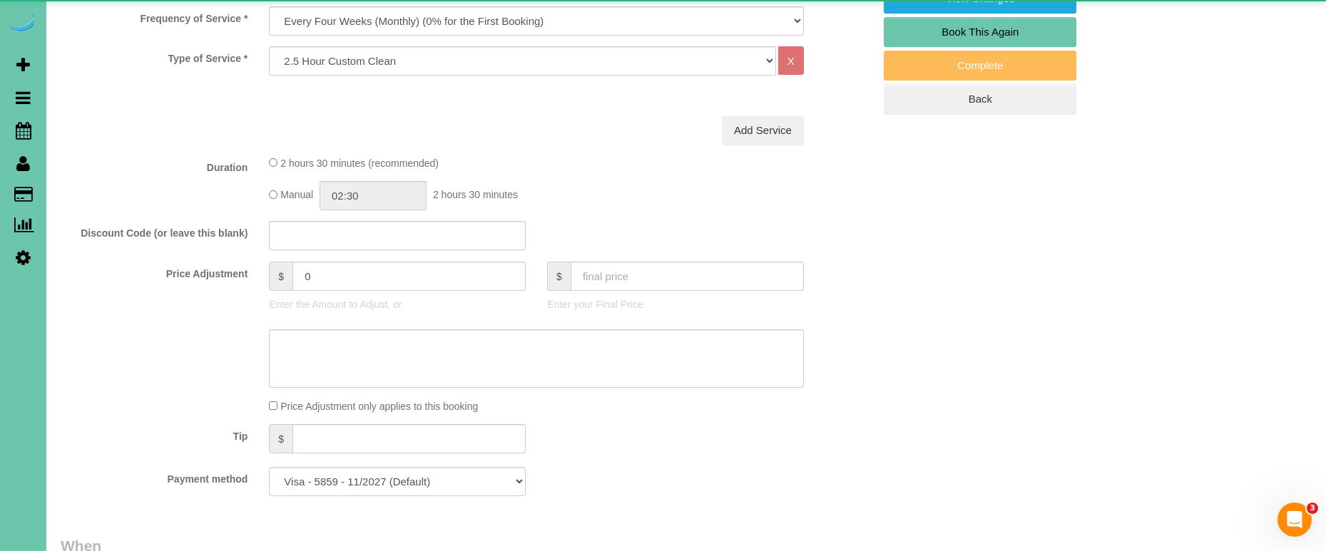
select select "object:645"
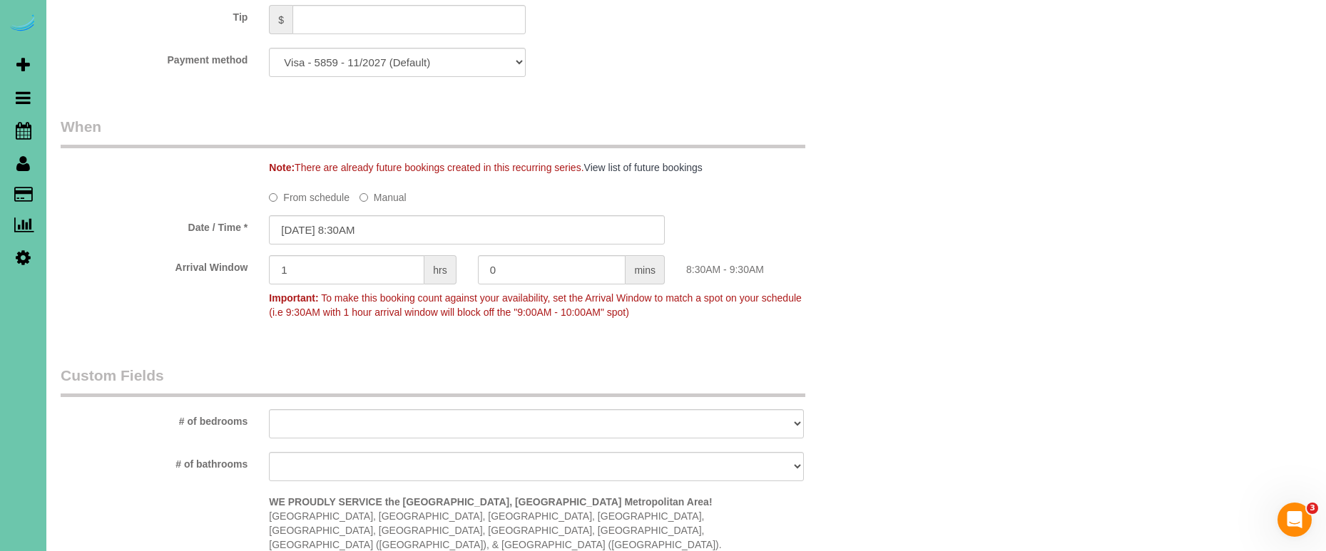
scroll to position [909, 0]
click at [355, 233] on input "10/23/2025 8:30AM" at bounding box center [467, 229] width 396 height 29
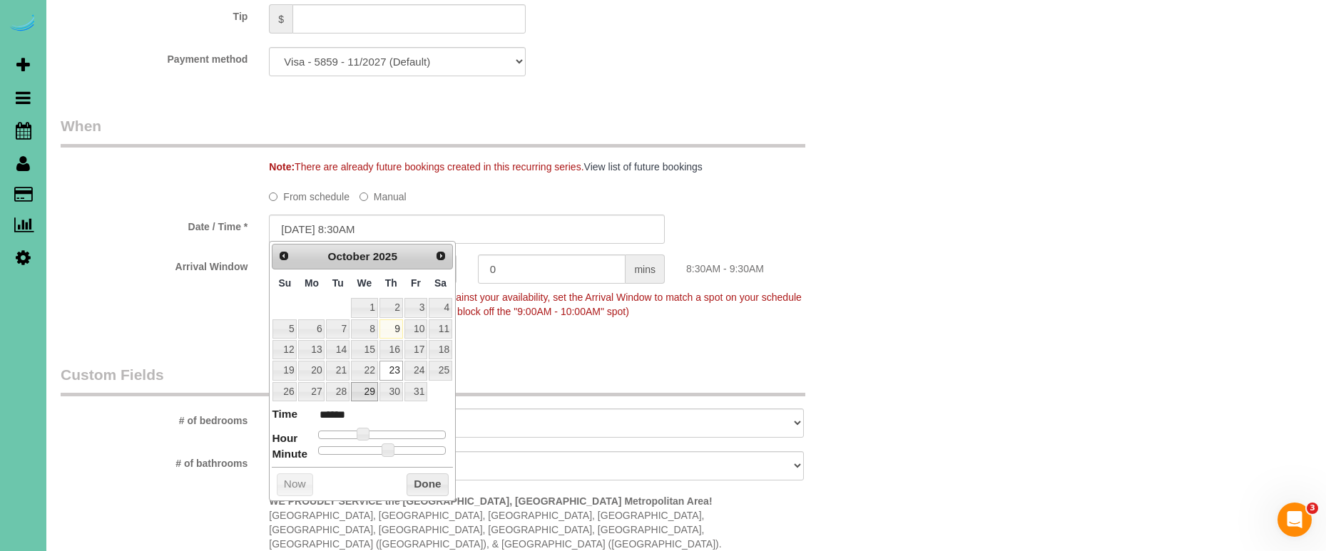
click at [370, 387] on link "29" at bounding box center [364, 391] width 27 height 19
type input "10/29/2025 8:30AM"
click at [429, 479] on button "Done" at bounding box center [428, 485] width 42 height 23
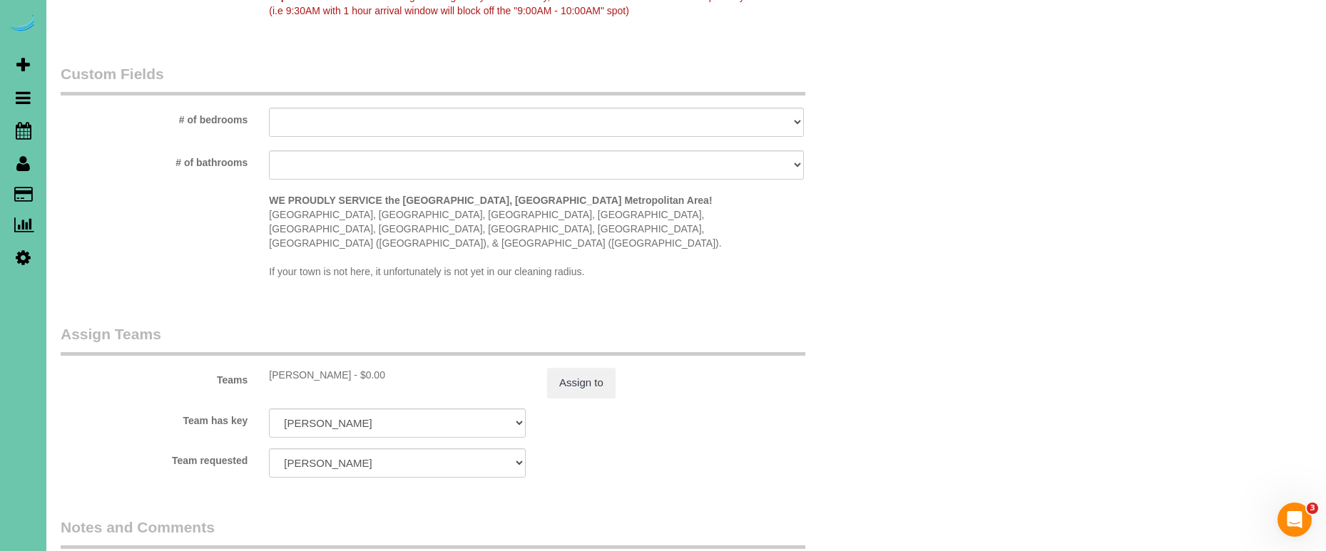
scroll to position [1210, 0]
click at [579, 369] on button "Assign to" at bounding box center [581, 384] width 68 height 30
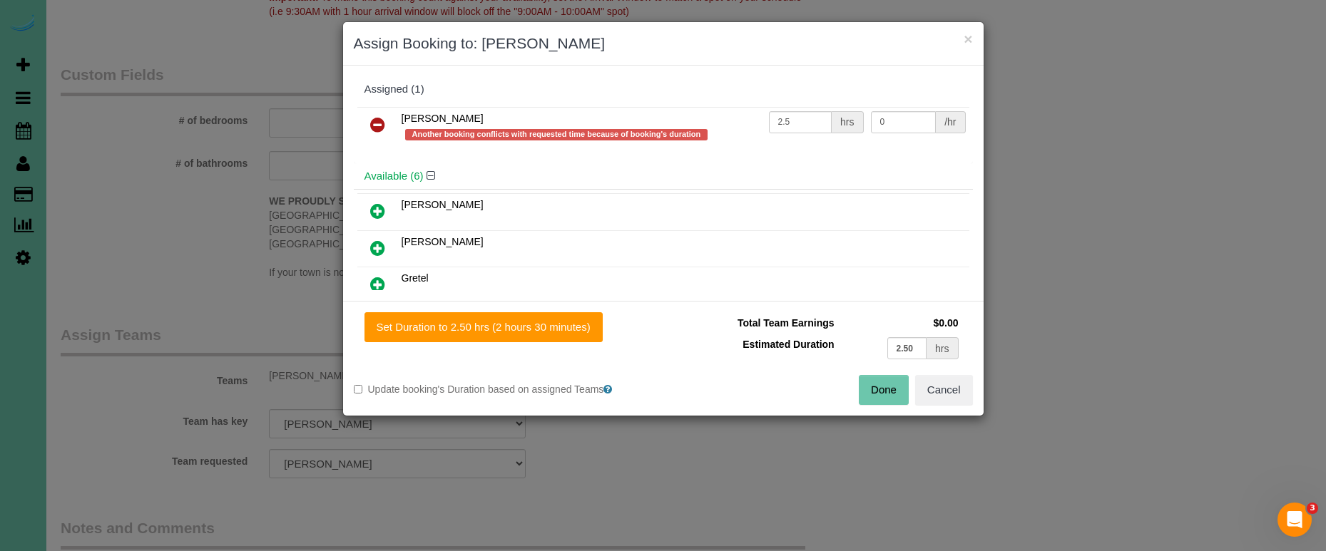
click at [381, 120] on icon at bounding box center [377, 124] width 15 height 17
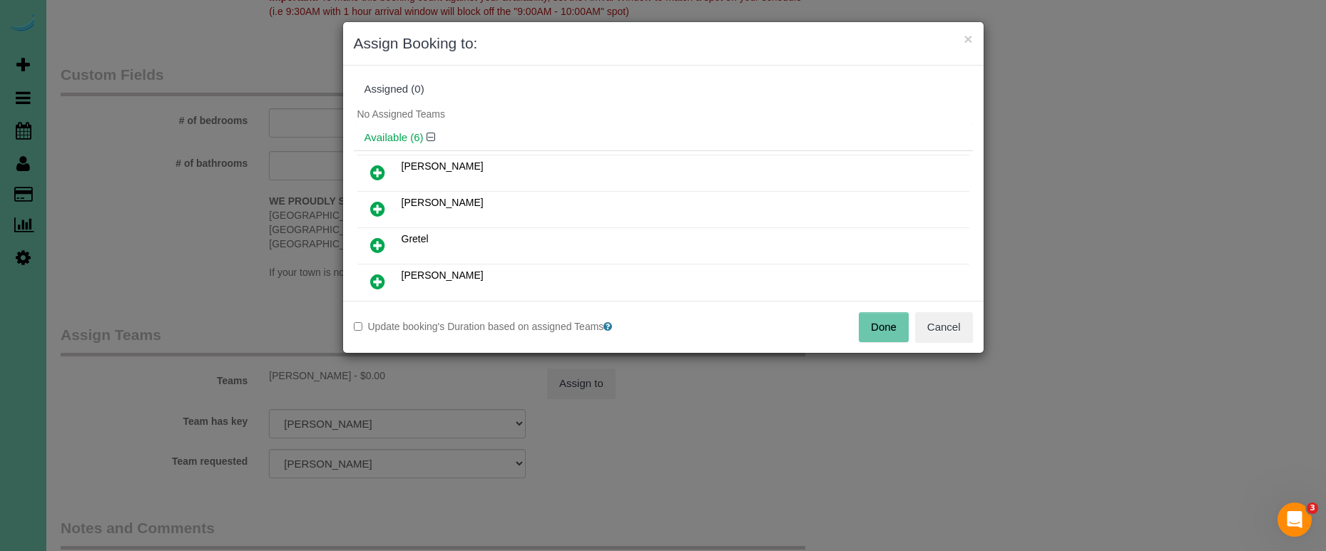
drag, startPoint x: 381, startPoint y: 172, endPoint x: 432, endPoint y: 222, distance: 71.6
click at [382, 173] on icon at bounding box center [377, 172] width 15 height 17
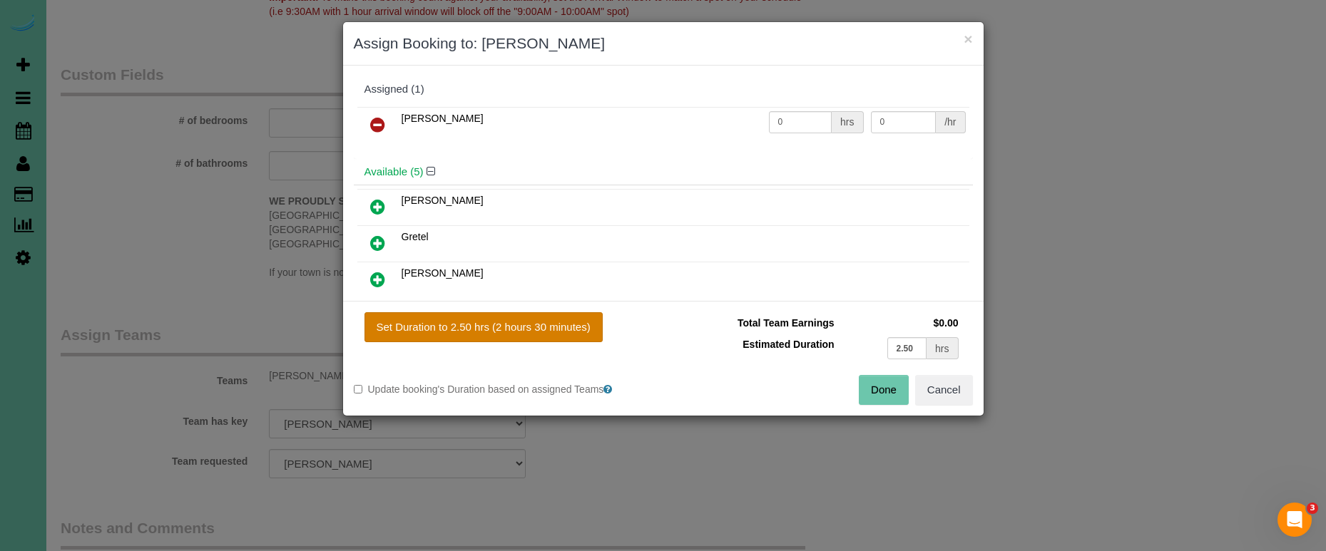
click at [495, 329] on button "Set Duration to 2.50 hrs (2 hours 30 minutes)" at bounding box center [484, 327] width 238 height 30
type input "2.50"
click at [892, 384] on button "Done" at bounding box center [884, 390] width 50 height 30
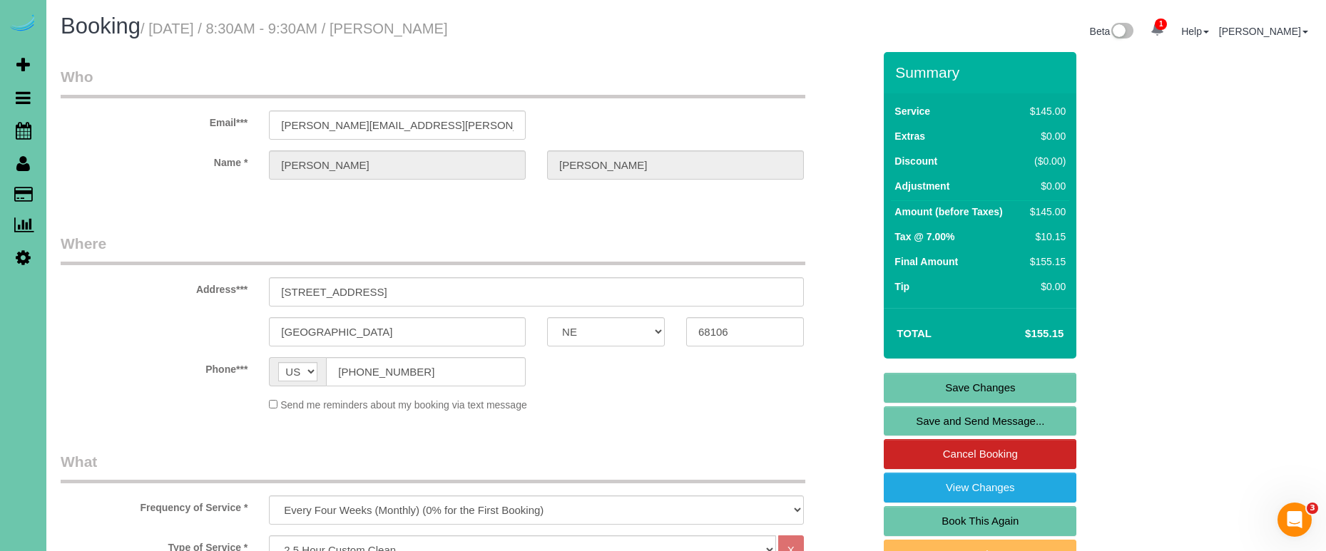
scroll to position [0, 0]
drag, startPoint x: 435, startPoint y: 373, endPoint x: 264, endPoint y: 368, distance: 171.3
click at [927, 386] on link "Save Changes" at bounding box center [980, 388] width 193 height 30
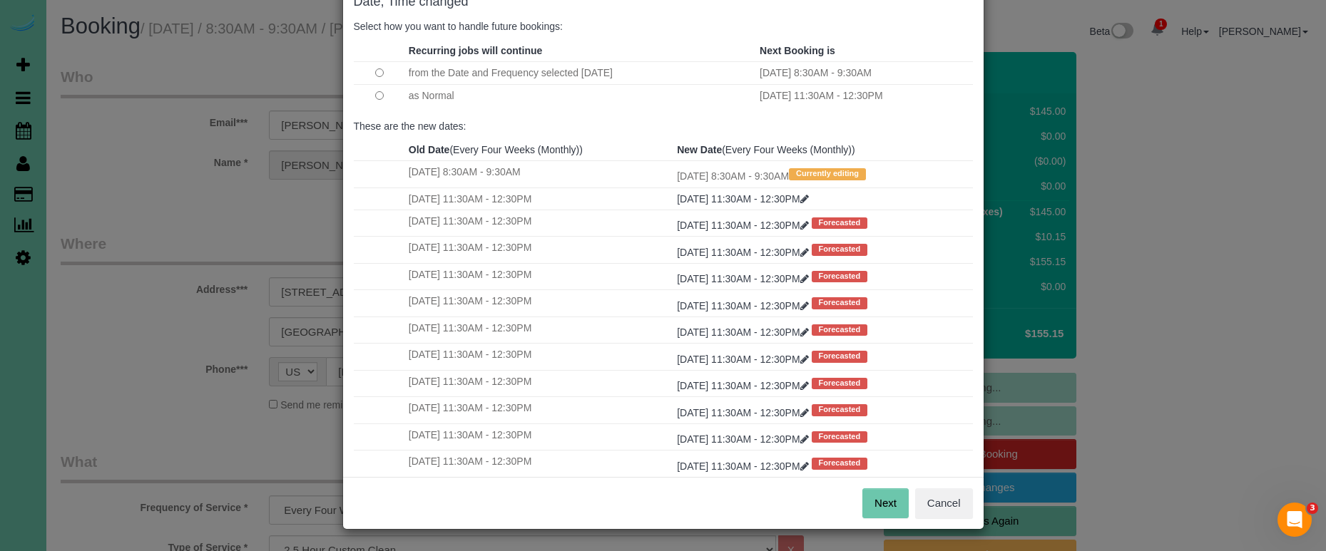
scroll to position [87, 0]
click at [879, 505] on button "Next" at bounding box center [885, 504] width 46 height 30
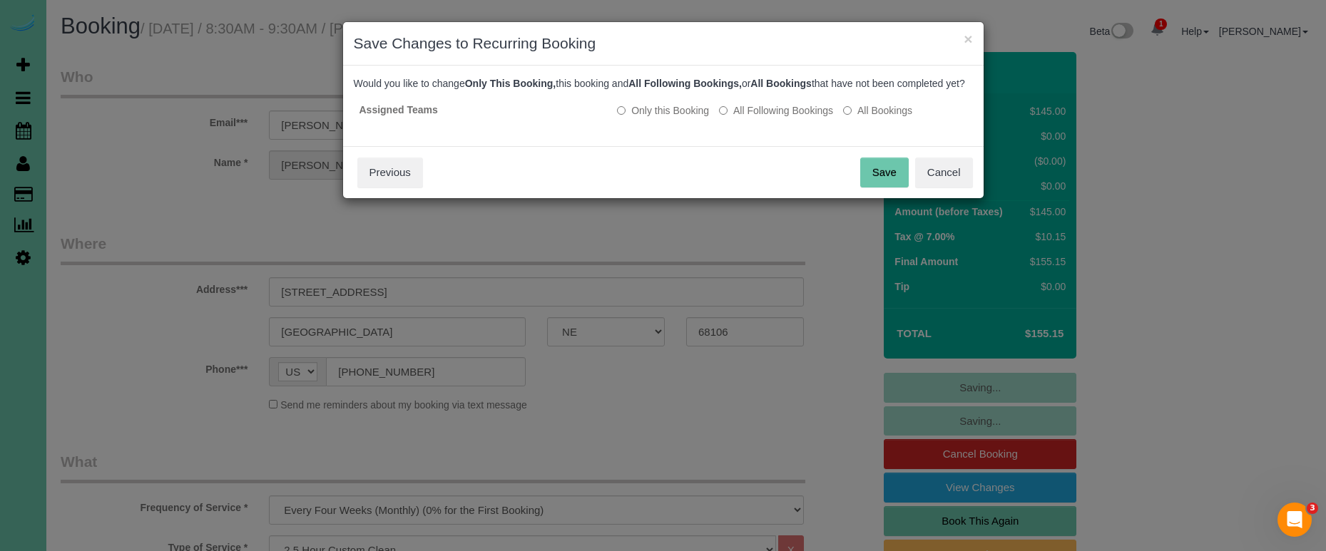
click at [871, 173] on button "Save" at bounding box center [884, 173] width 49 height 30
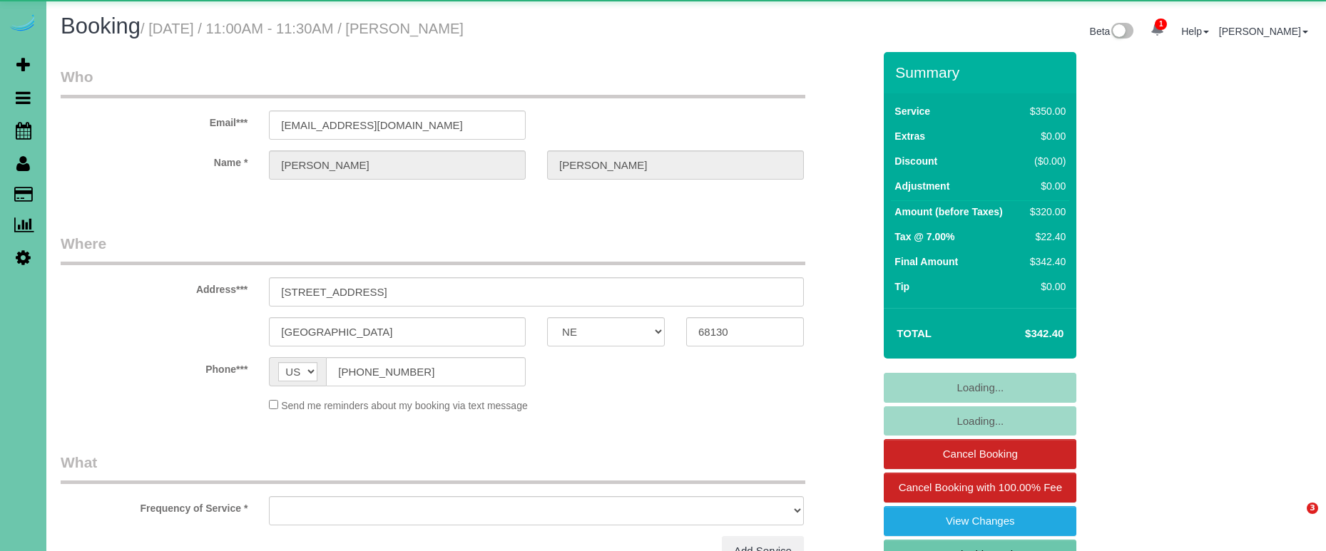
select select "NE"
select select "object:866"
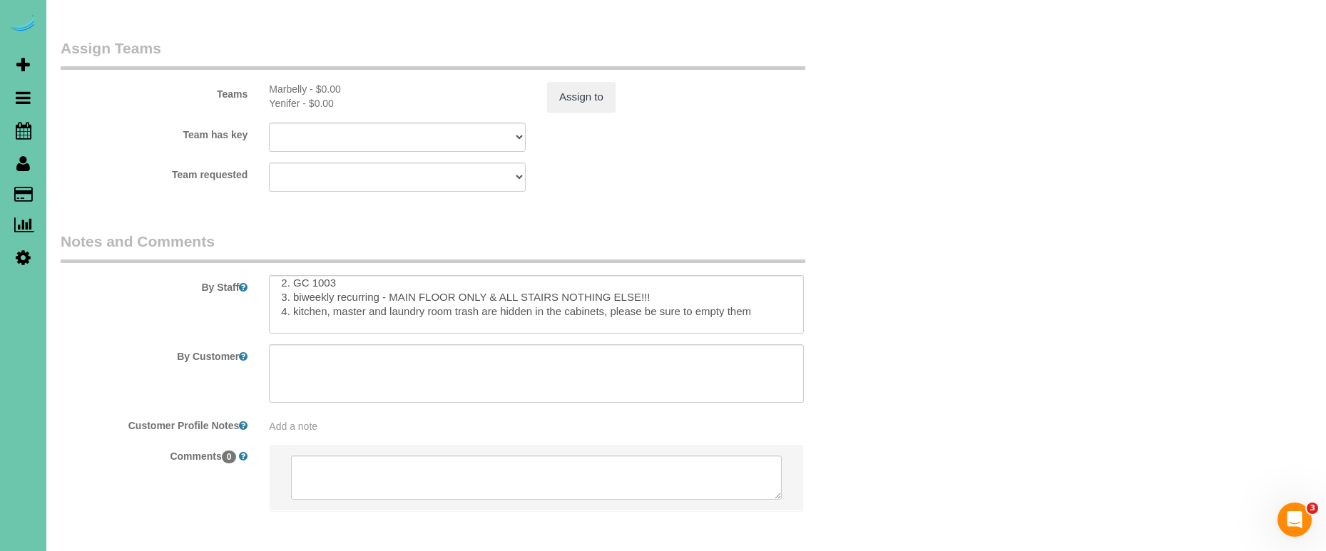
scroll to position [4, 0]
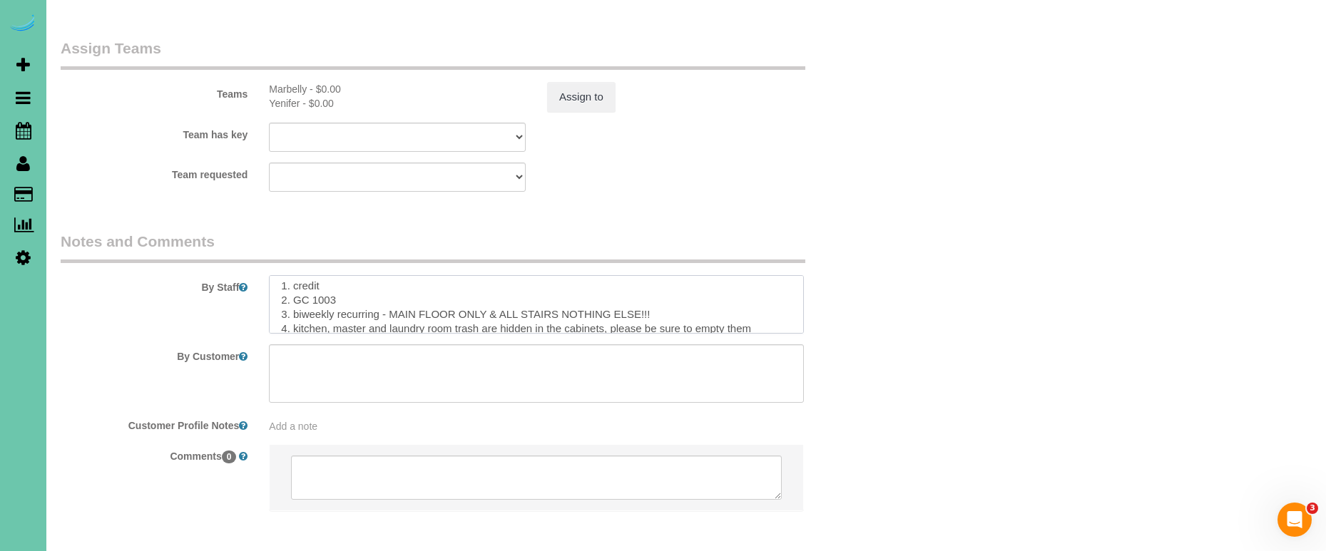
drag, startPoint x: 668, startPoint y: 279, endPoint x: 392, endPoint y: 280, distance: 276.1
click at [392, 280] on textarea at bounding box center [536, 304] width 535 height 58
paste textarea "ain floor, all stairs, (the pink room) and bathroom, the upstairs hallway, the …"
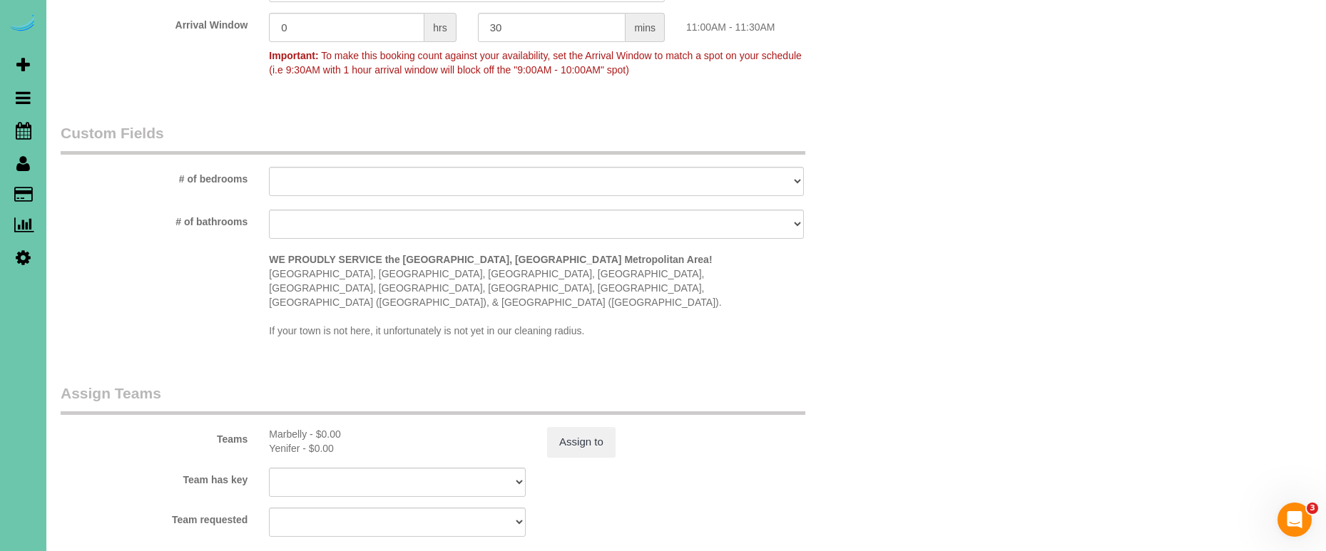
scroll to position [1209, 1]
type textarea "1. credit 2. GC 1003 3. biweekly recurring - Main floor, all stairs, (the pink …"
click at [579, 426] on button "Assign to" at bounding box center [581, 441] width 68 height 30
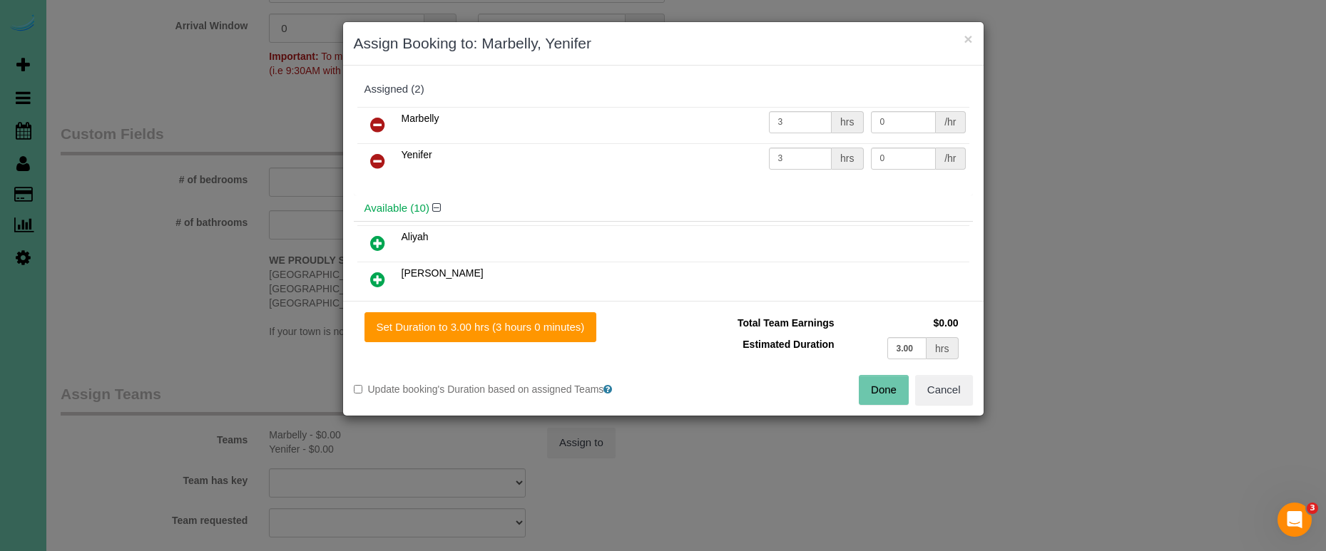
click at [881, 385] on button "Done" at bounding box center [884, 390] width 50 height 30
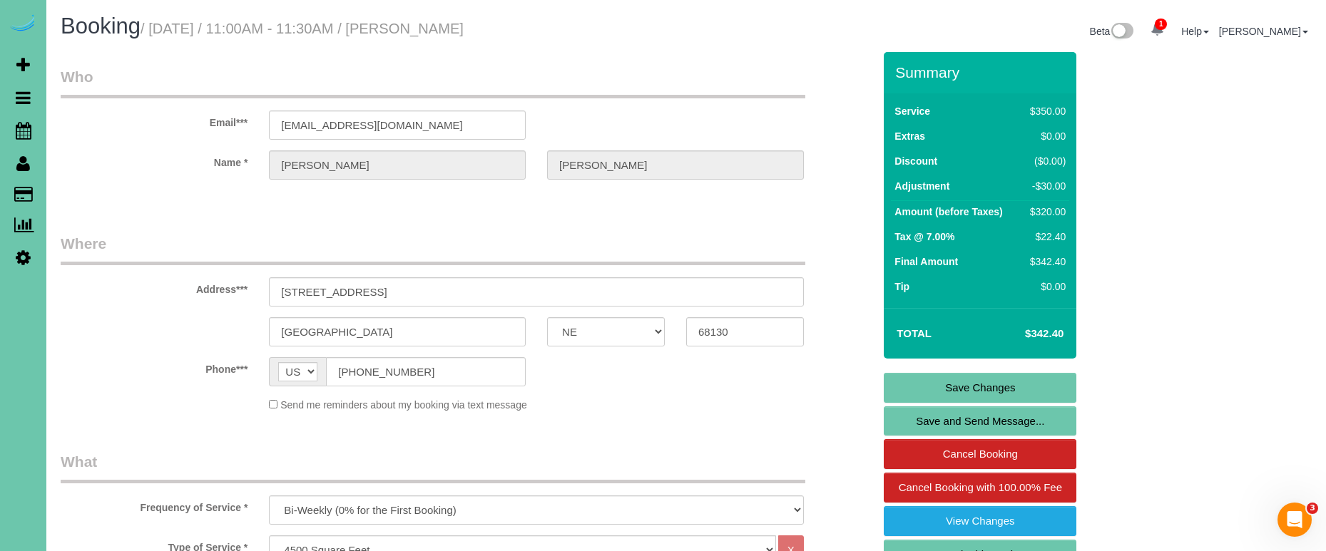
scroll to position [0, 0]
click at [914, 387] on link "Save Changes" at bounding box center [980, 388] width 193 height 30
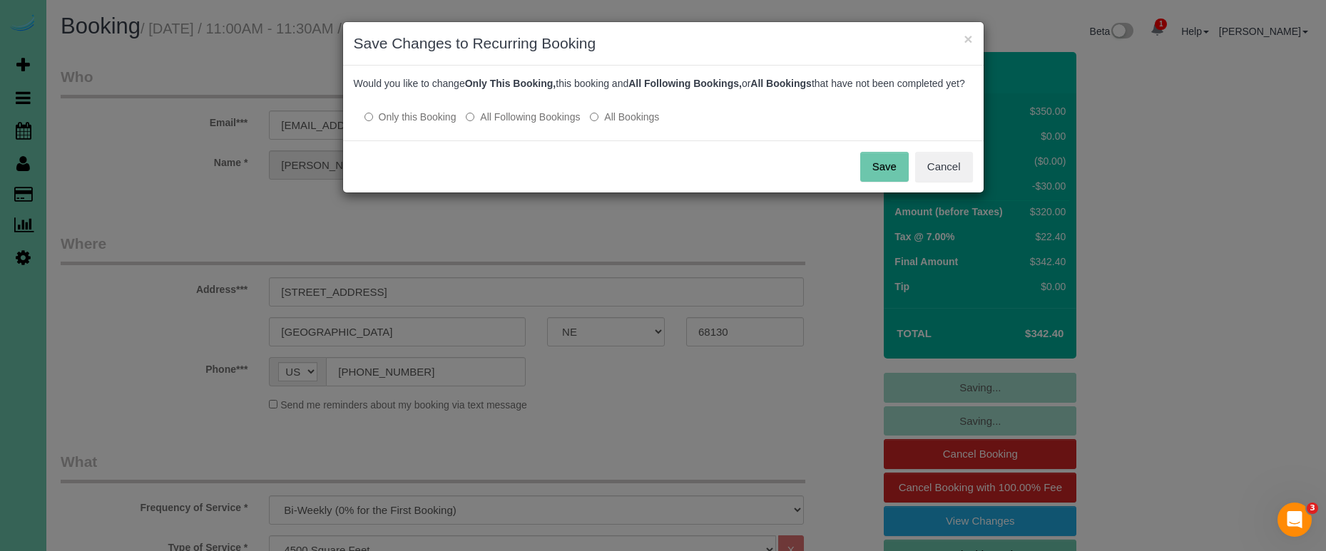
click at [872, 180] on button "Save" at bounding box center [884, 167] width 49 height 30
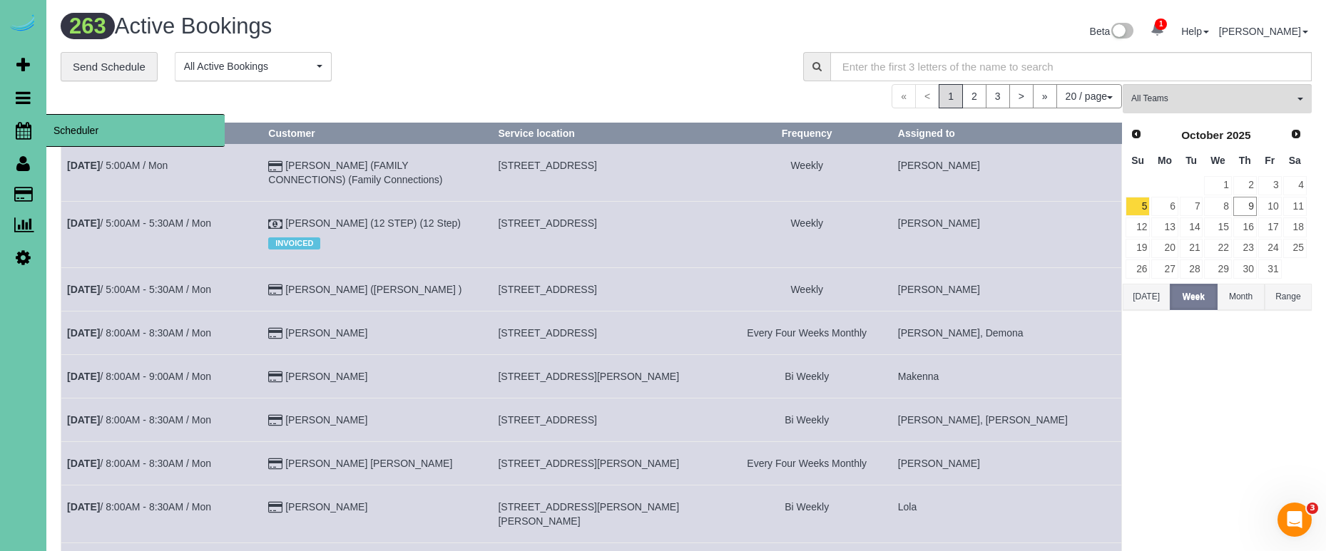
click at [25, 132] on icon at bounding box center [24, 130] width 16 height 17
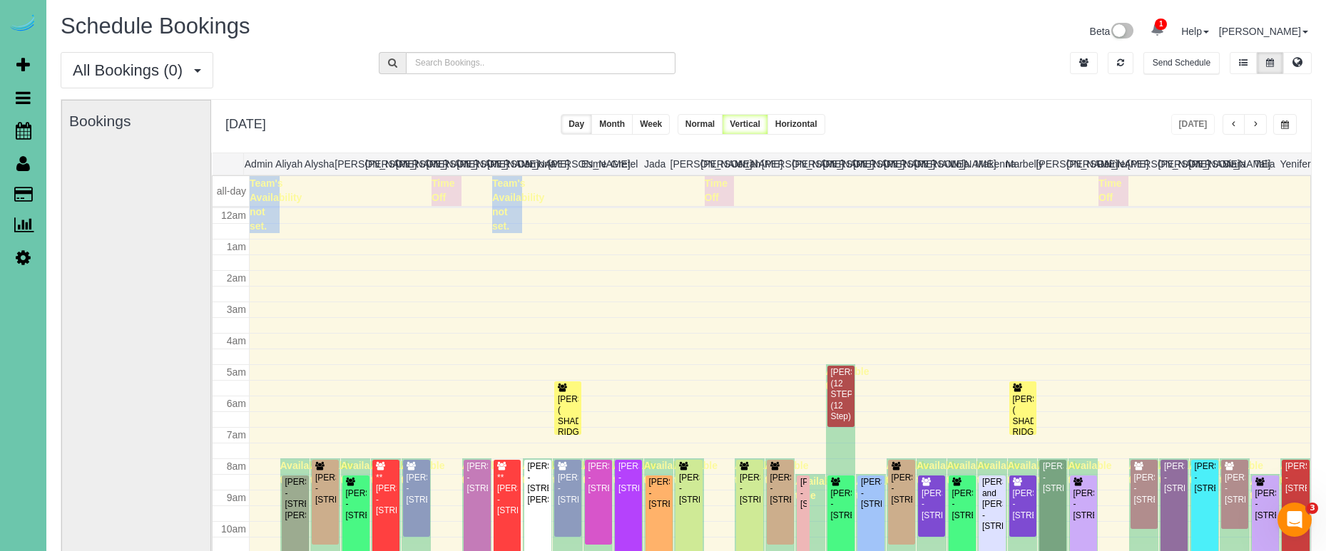
scroll to position [189, 0]
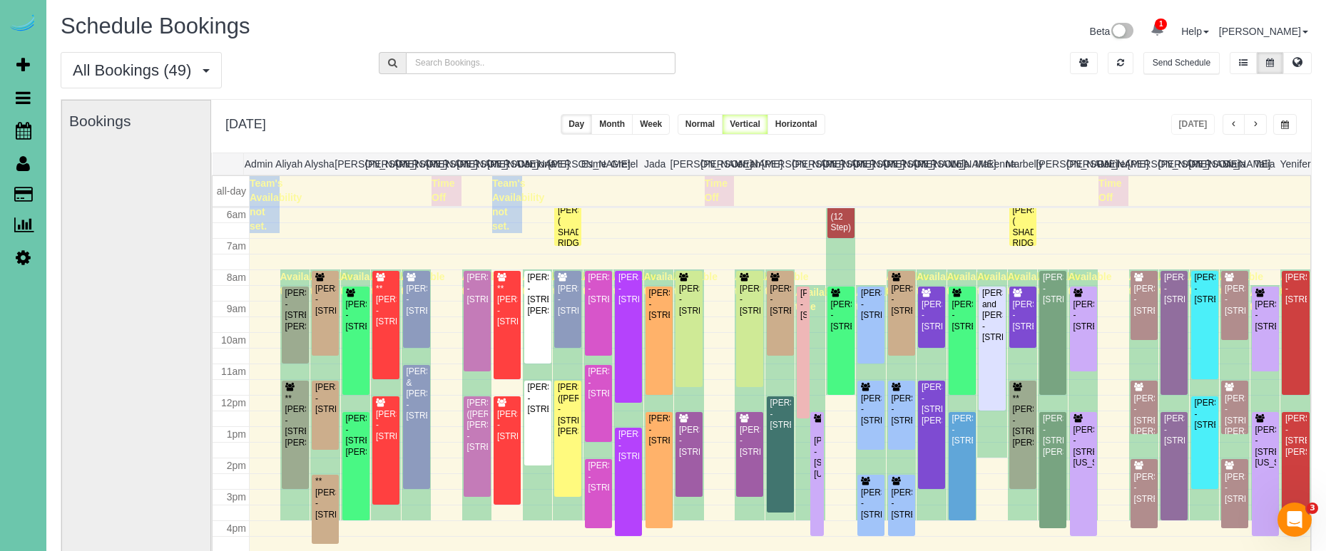
click at [1278, 122] on button "button" at bounding box center [1285, 124] width 24 height 21
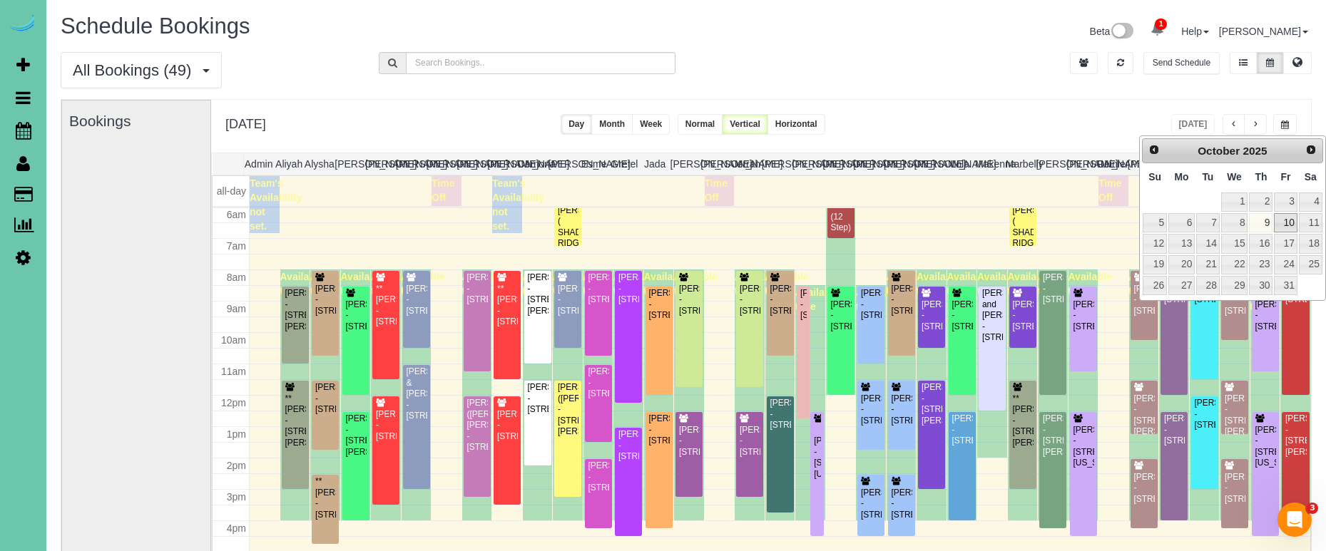
click at [1285, 220] on link "10" at bounding box center [1285, 222] width 23 height 19
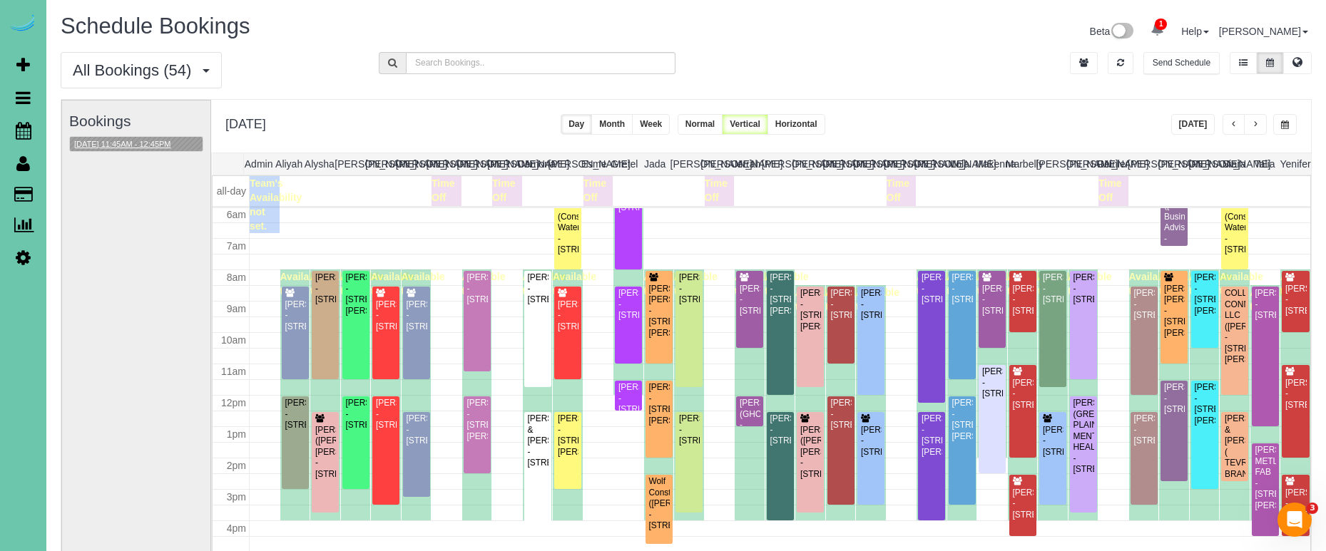
click at [157, 142] on button "[DATE] 11:45AM - 12:45PM" at bounding box center [123, 144] width 106 height 15
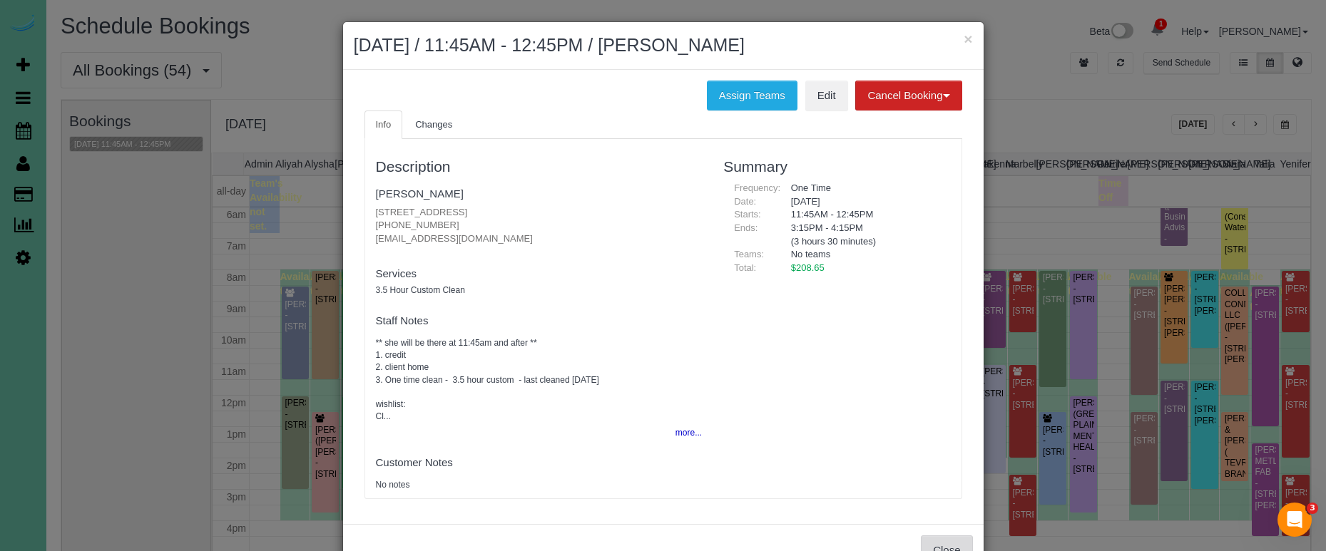
click at [945, 536] on button "Close" at bounding box center [946, 551] width 51 height 30
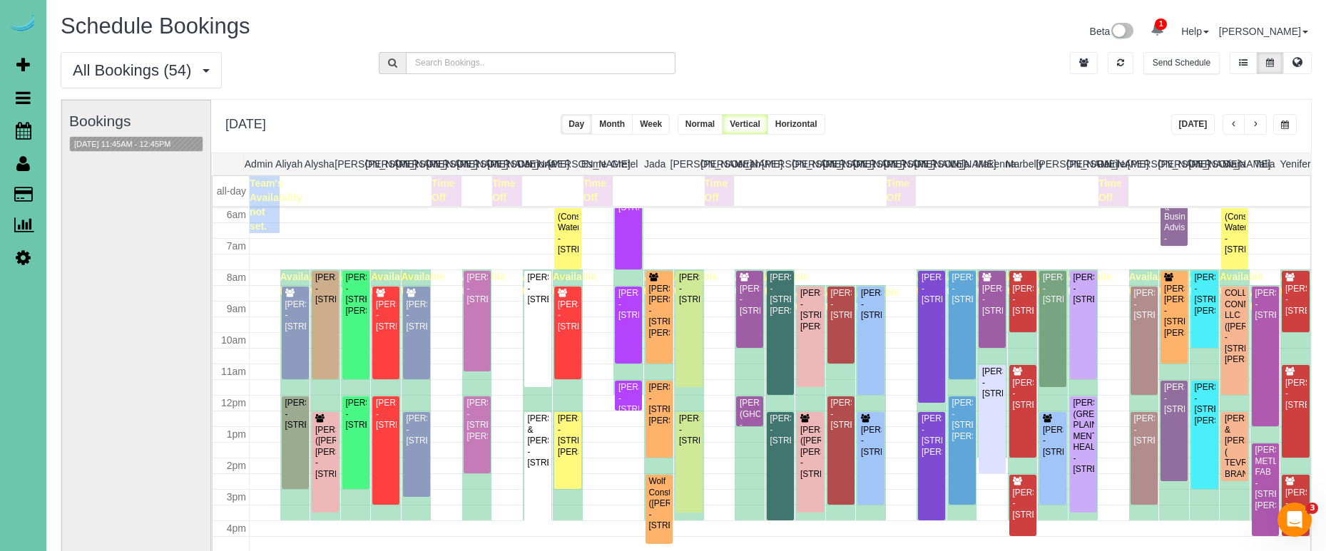
scroll to position [101, 0]
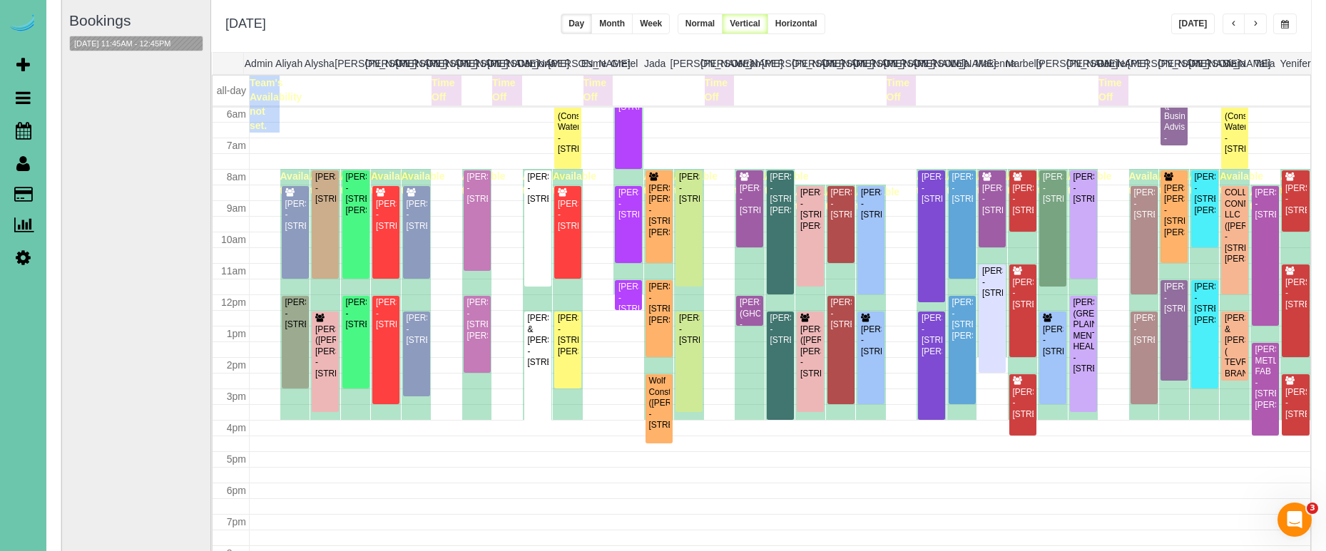
click at [1281, 26] on span "button" at bounding box center [1285, 24] width 8 height 9
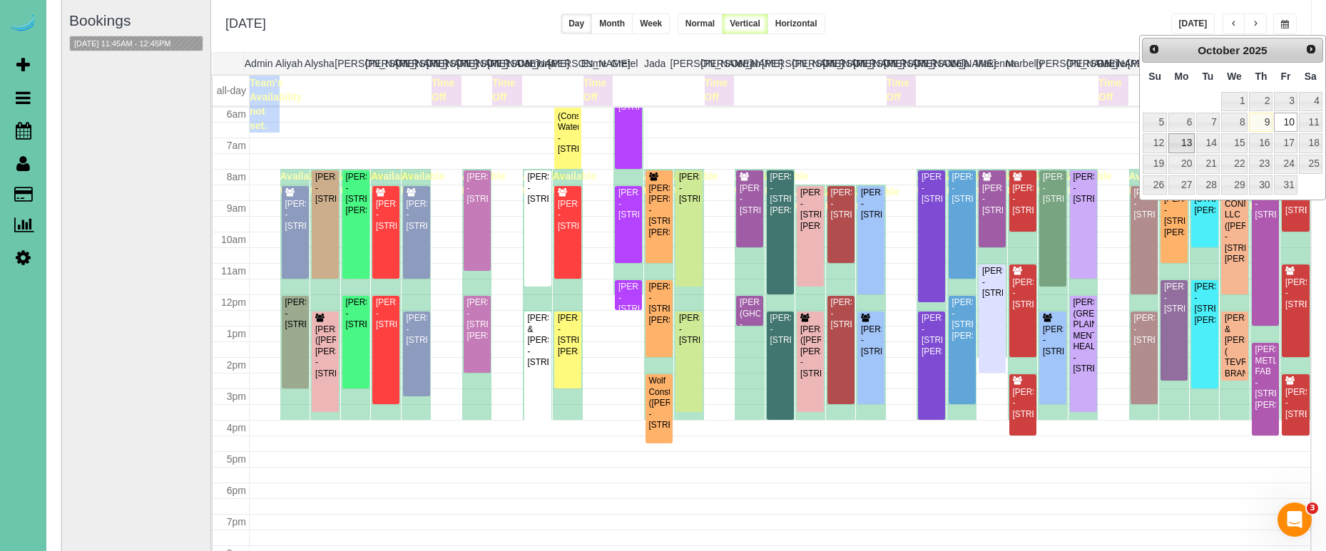
click at [1183, 134] on link "13" at bounding box center [1181, 142] width 26 height 19
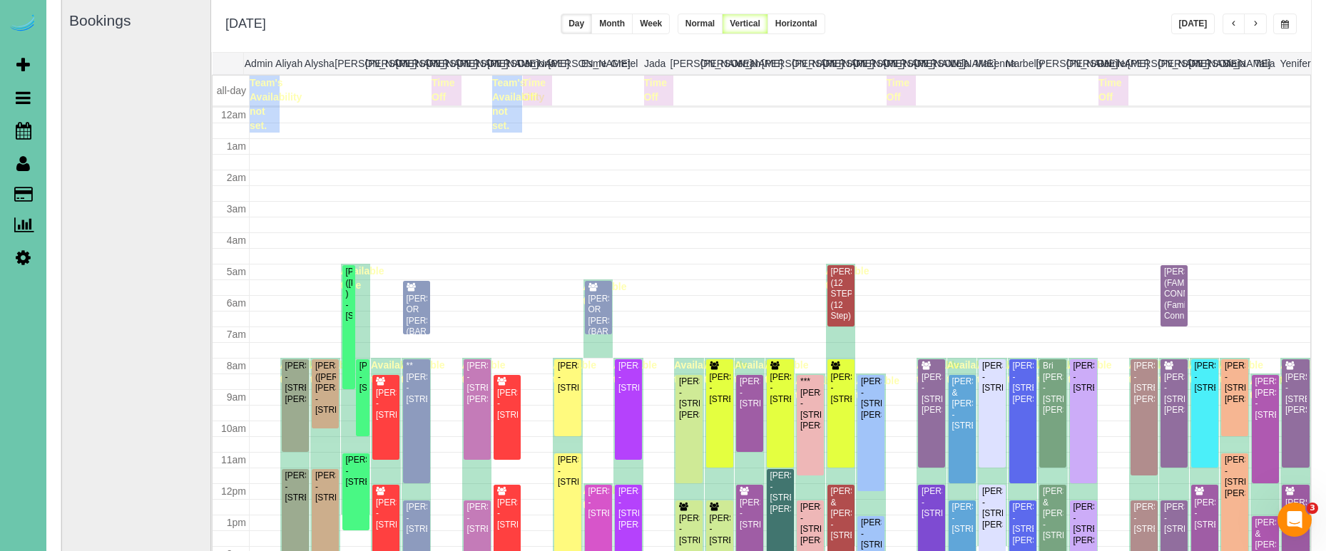
scroll to position [189, 0]
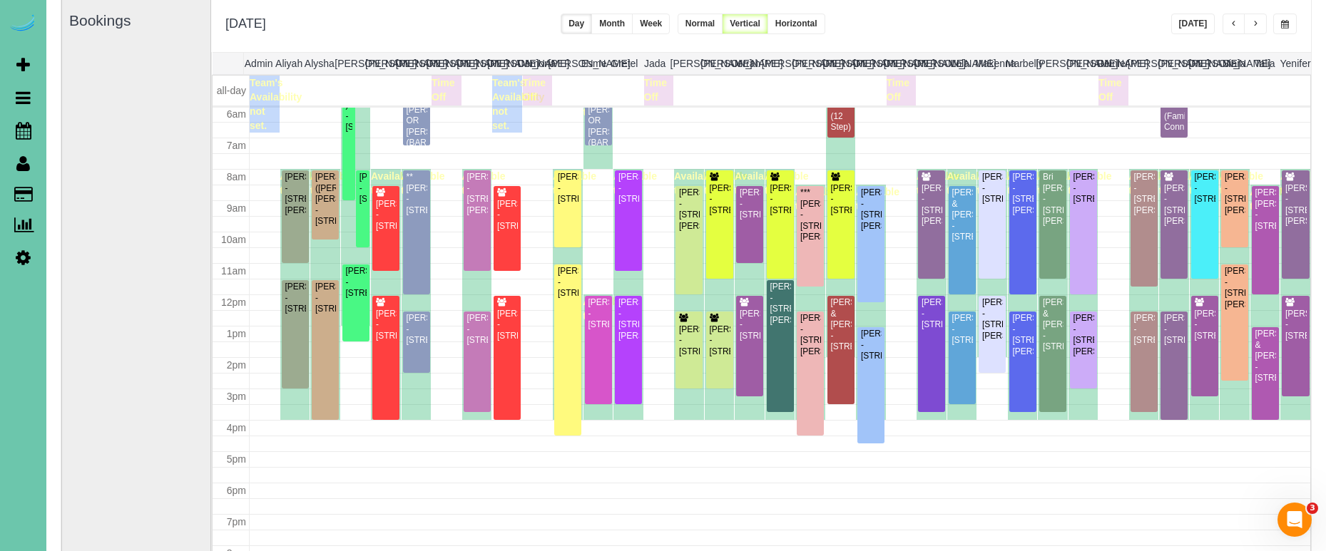
click at [1251, 21] on button "button" at bounding box center [1255, 24] width 23 height 21
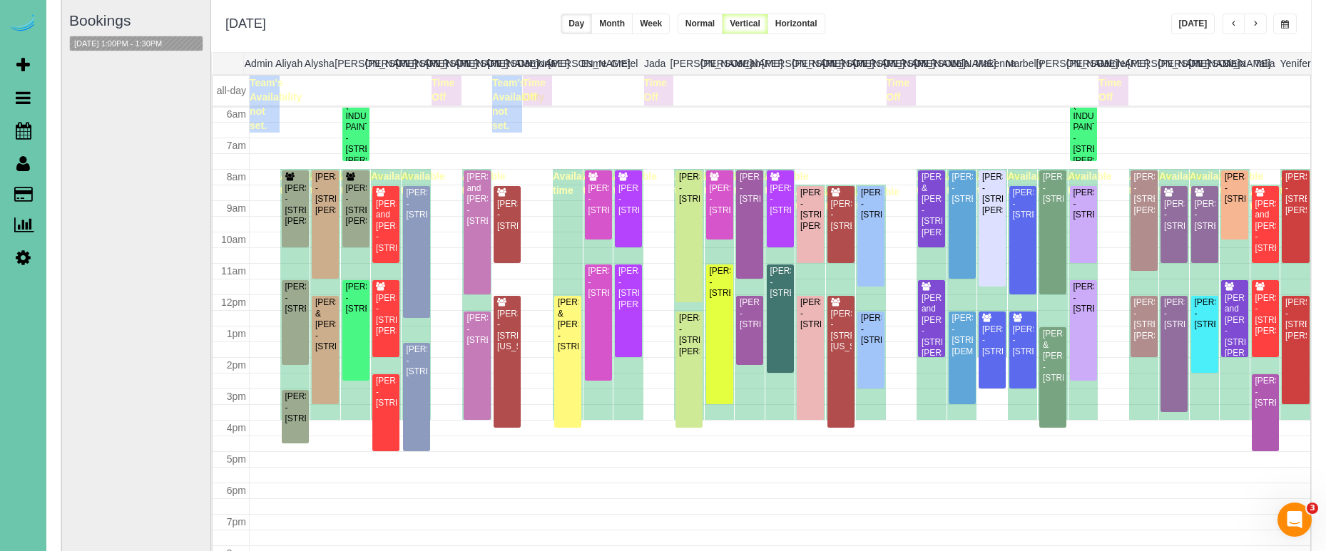
click at [1250, 24] on button "button" at bounding box center [1255, 24] width 23 height 21
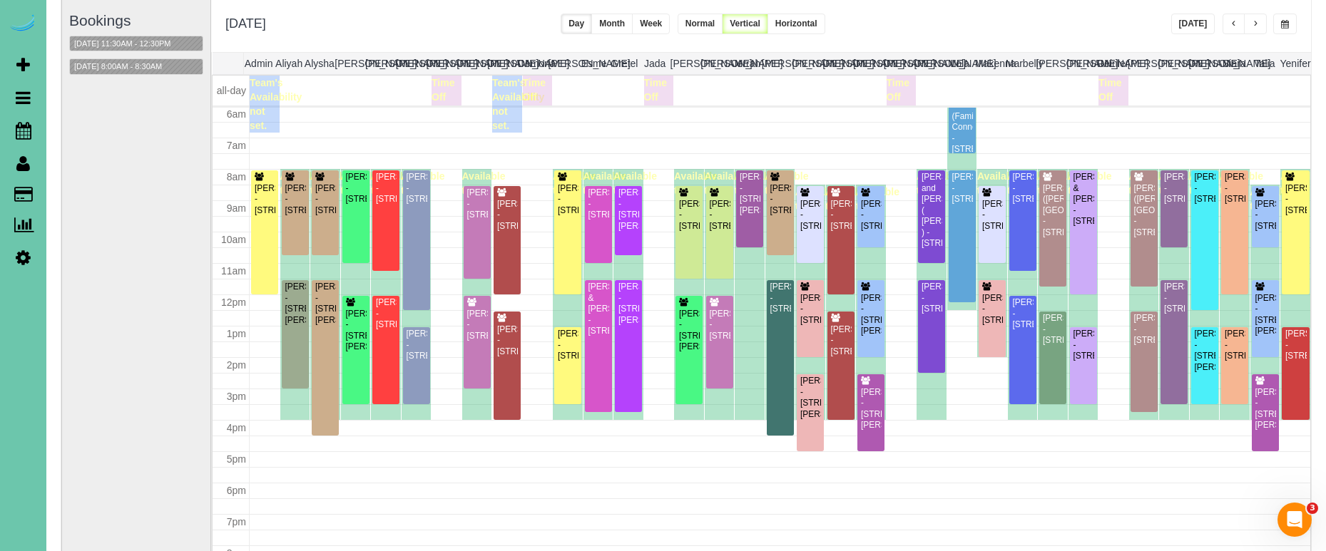
click at [1225, 28] on button "button" at bounding box center [1234, 24] width 23 height 21
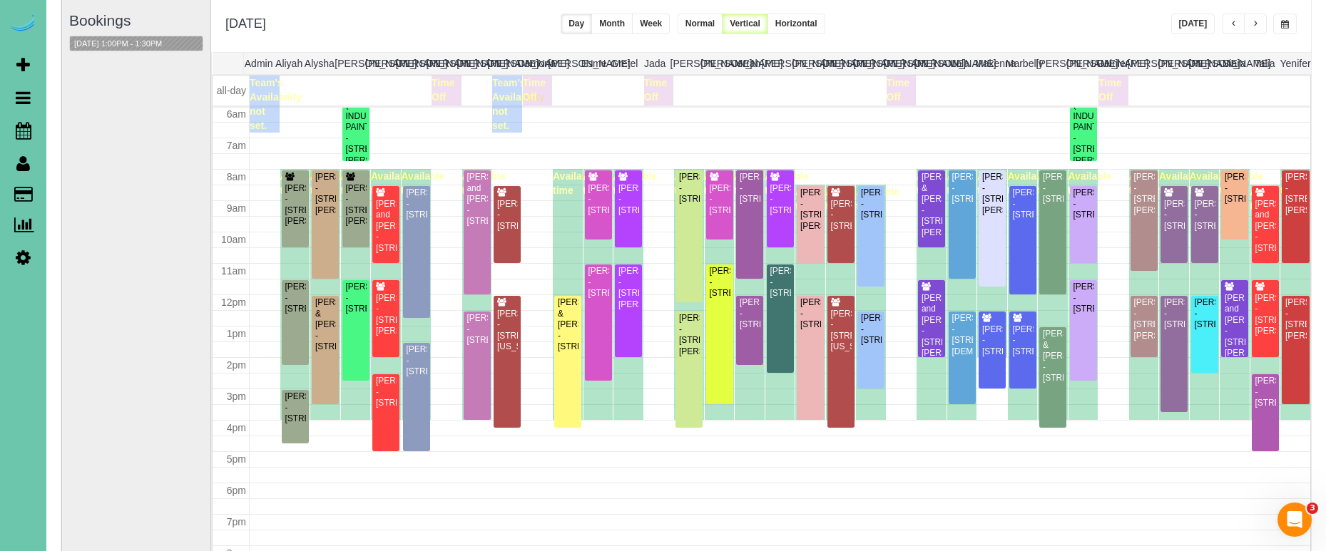
click at [1243, 22] on button "button" at bounding box center [1234, 24] width 23 height 21
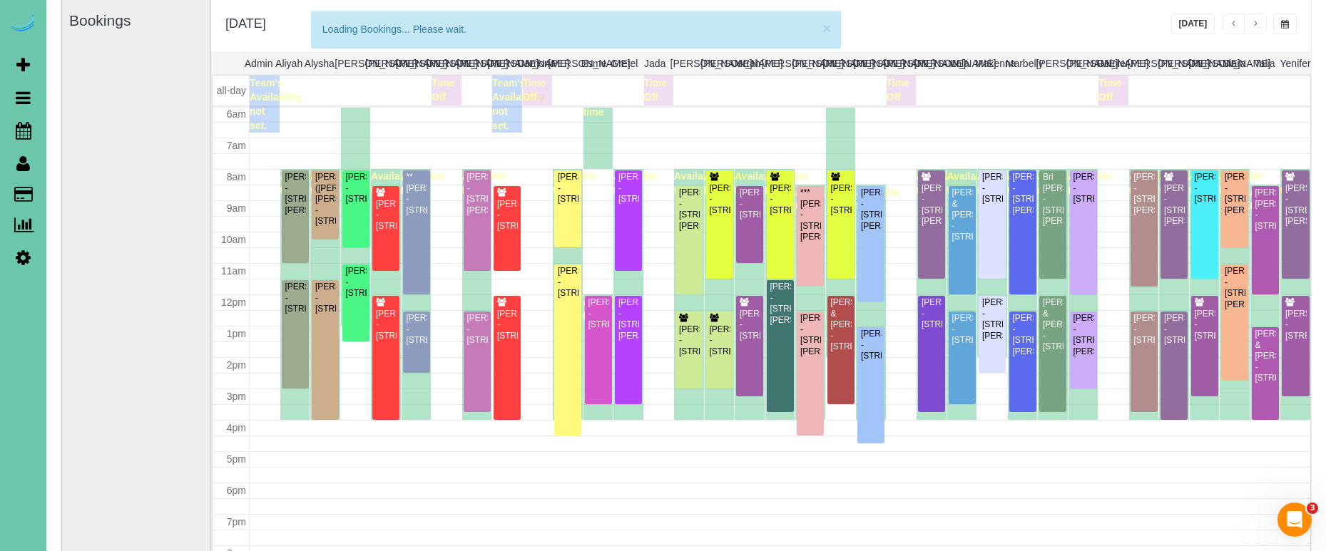
click at [1283, 21] on span "button" at bounding box center [1285, 24] width 8 height 9
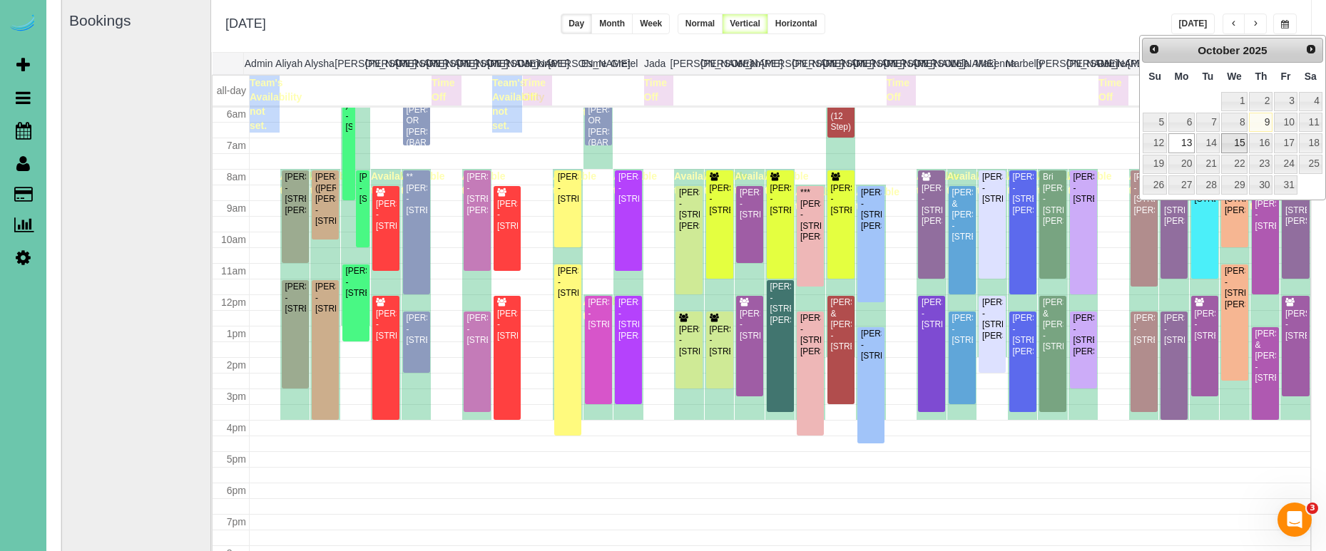
click at [1240, 141] on link "15" at bounding box center [1234, 142] width 27 height 19
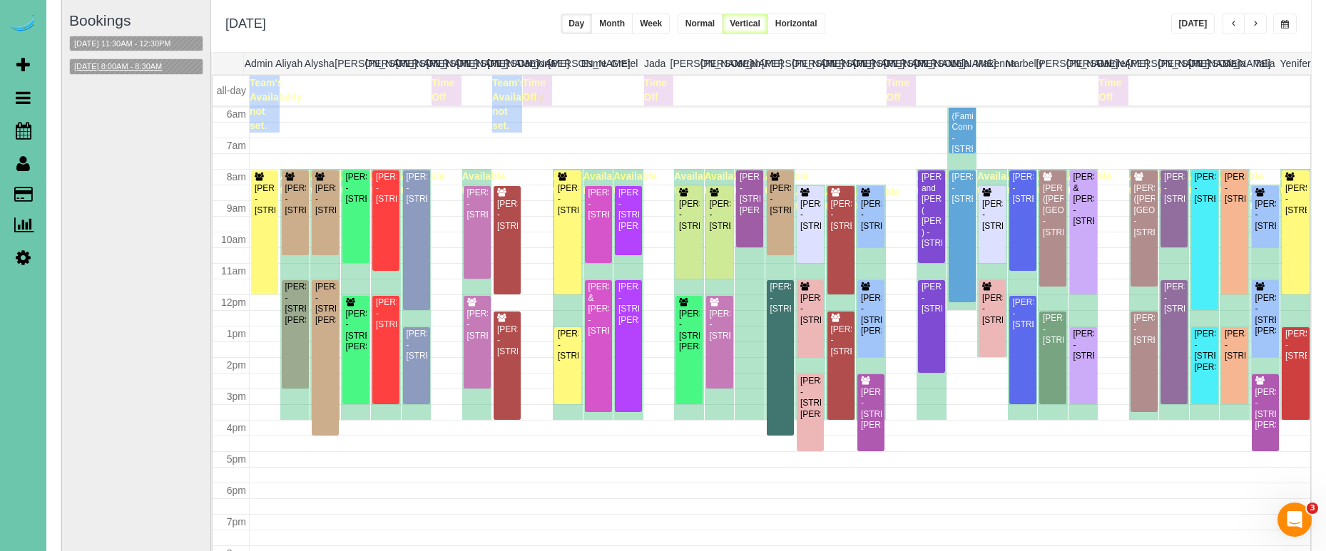
click at [157, 72] on button "[DATE] 8:00AM - 8:30AM" at bounding box center [118, 66] width 96 height 15
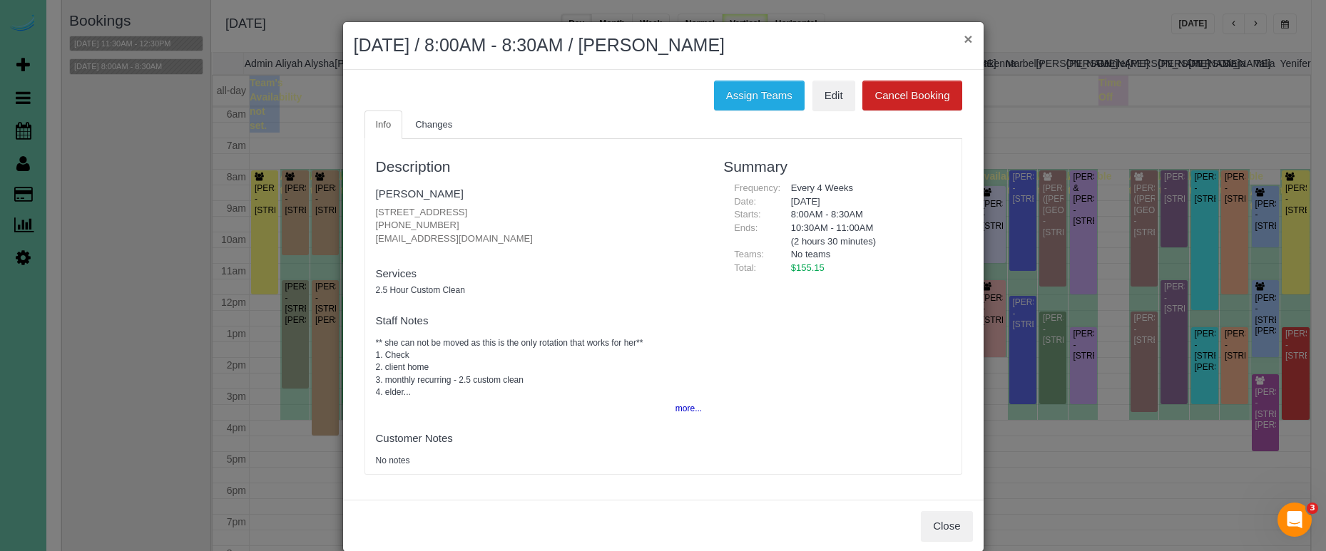
click at [968, 38] on button "×" at bounding box center [968, 38] width 9 height 15
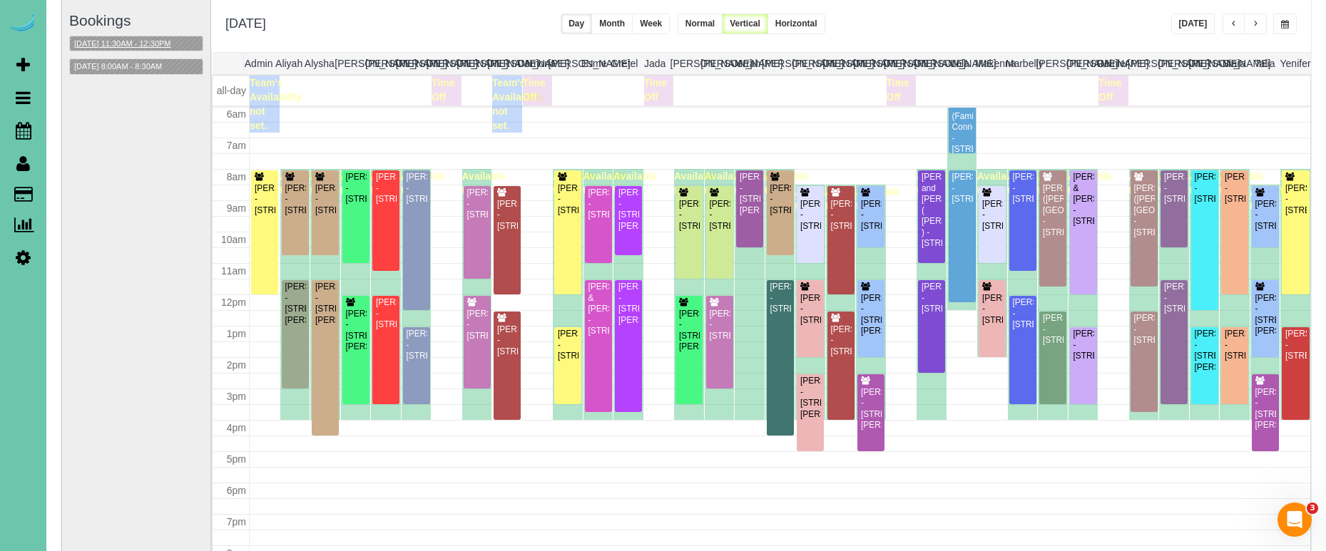
click at [160, 41] on button "[DATE] 11:30AM - 12:30PM" at bounding box center [123, 43] width 106 height 15
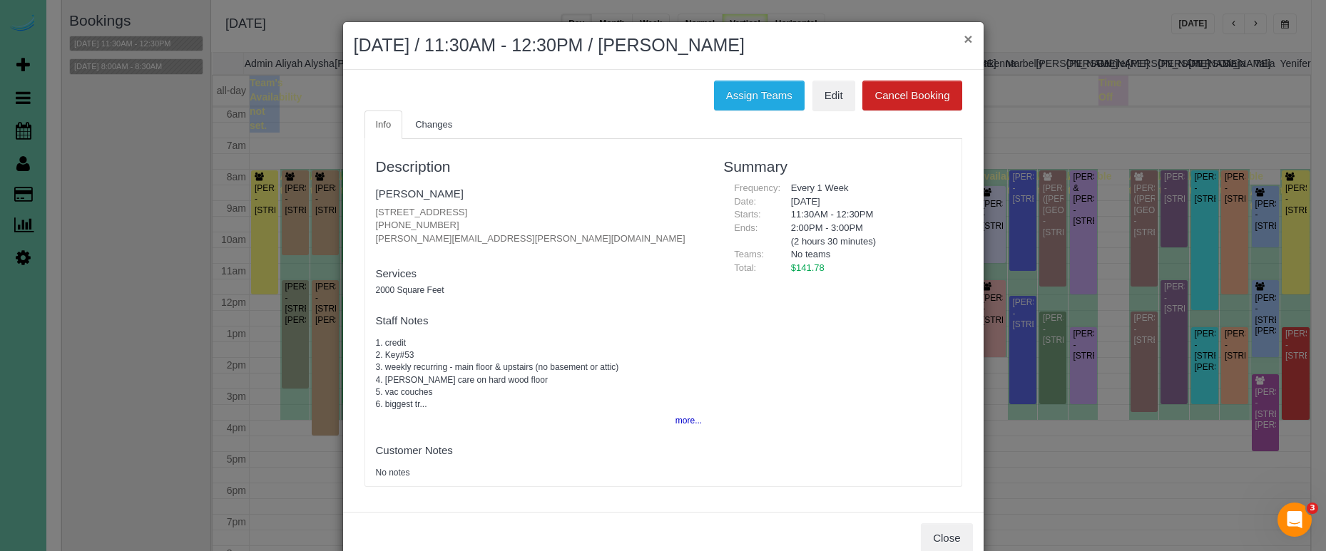
click at [966, 38] on button "×" at bounding box center [968, 38] width 9 height 15
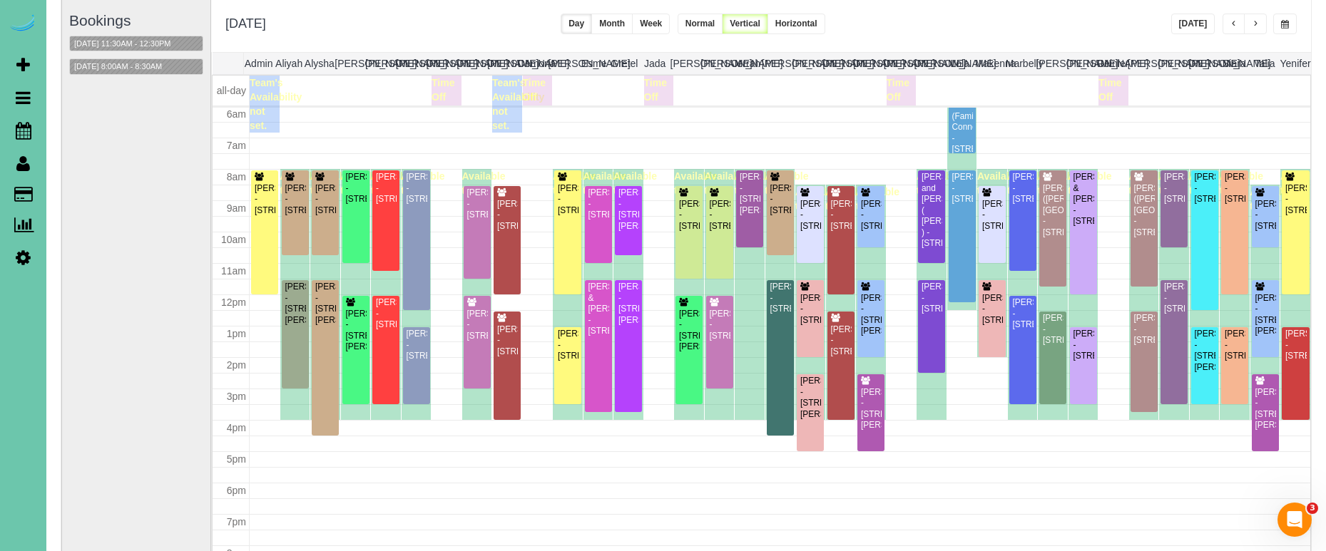
click at [1257, 29] on span "button" at bounding box center [1255, 24] width 7 height 9
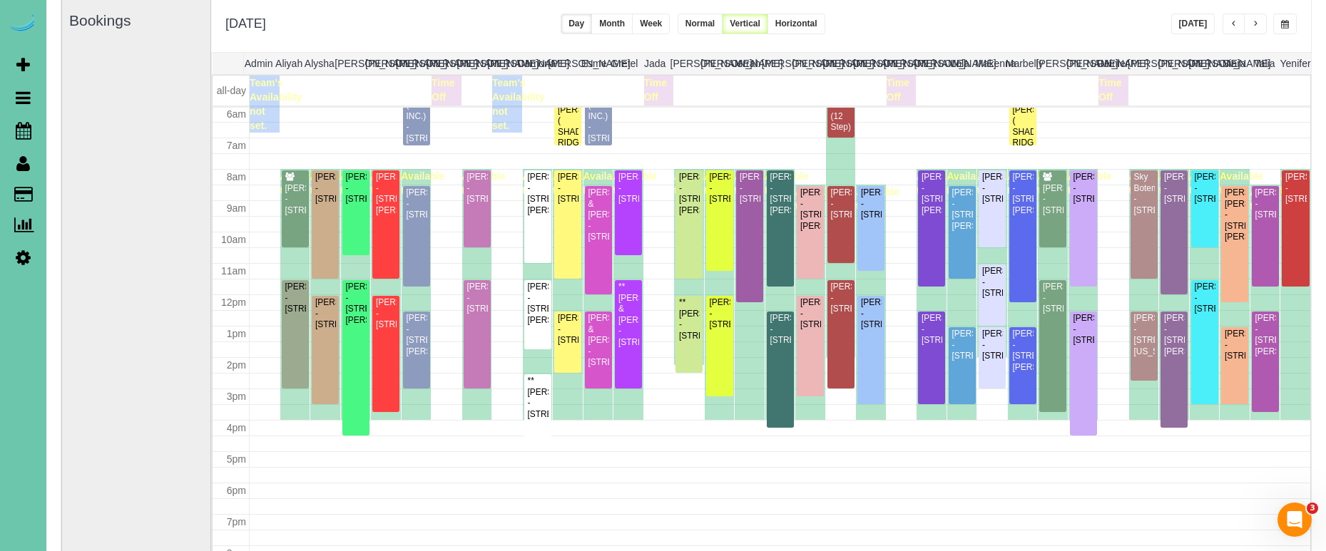
click at [1257, 29] on span "button" at bounding box center [1255, 24] width 7 height 9
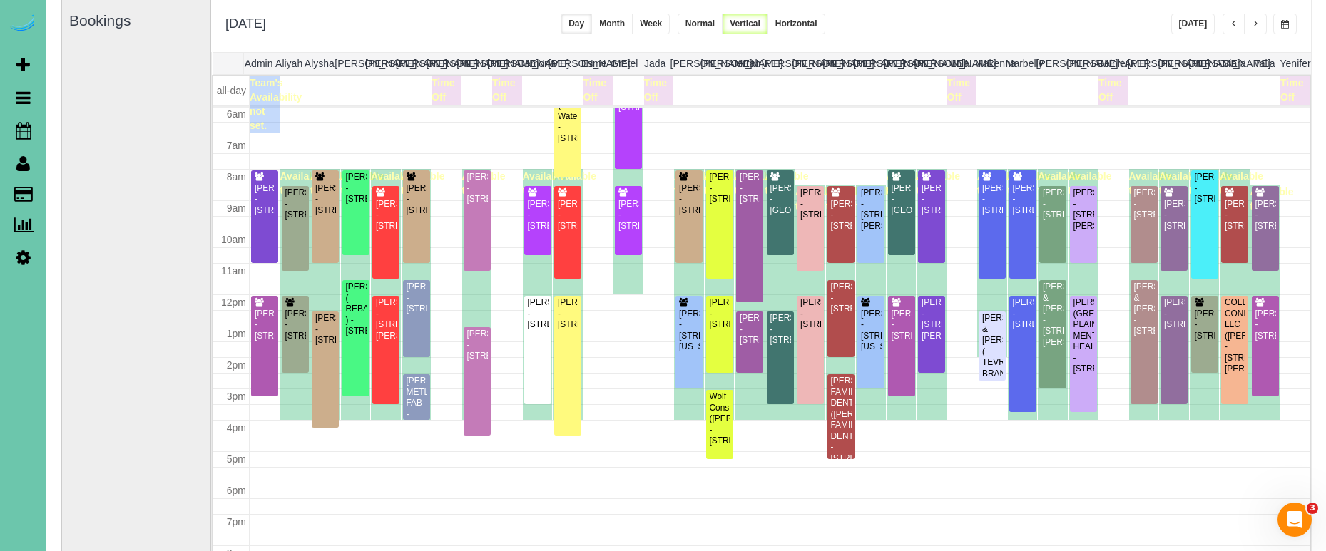
click at [1282, 23] on span "button" at bounding box center [1285, 24] width 8 height 9
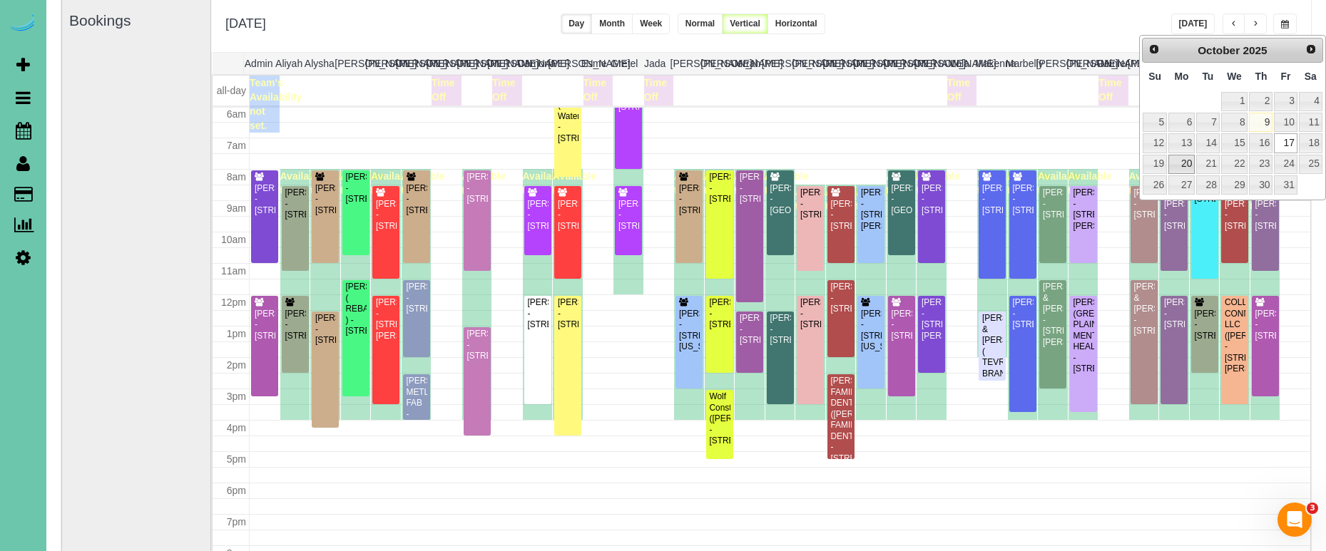
click at [1182, 162] on link "20" at bounding box center [1181, 164] width 26 height 19
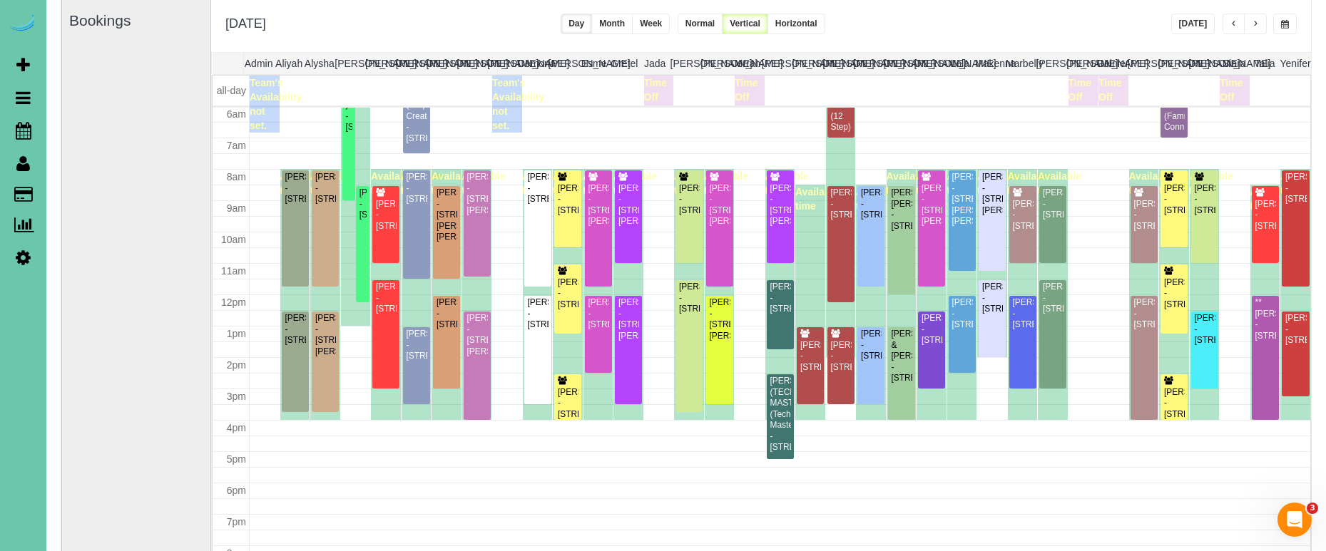
click at [1260, 23] on button "button" at bounding box center [1255, 24] width 23 height 21
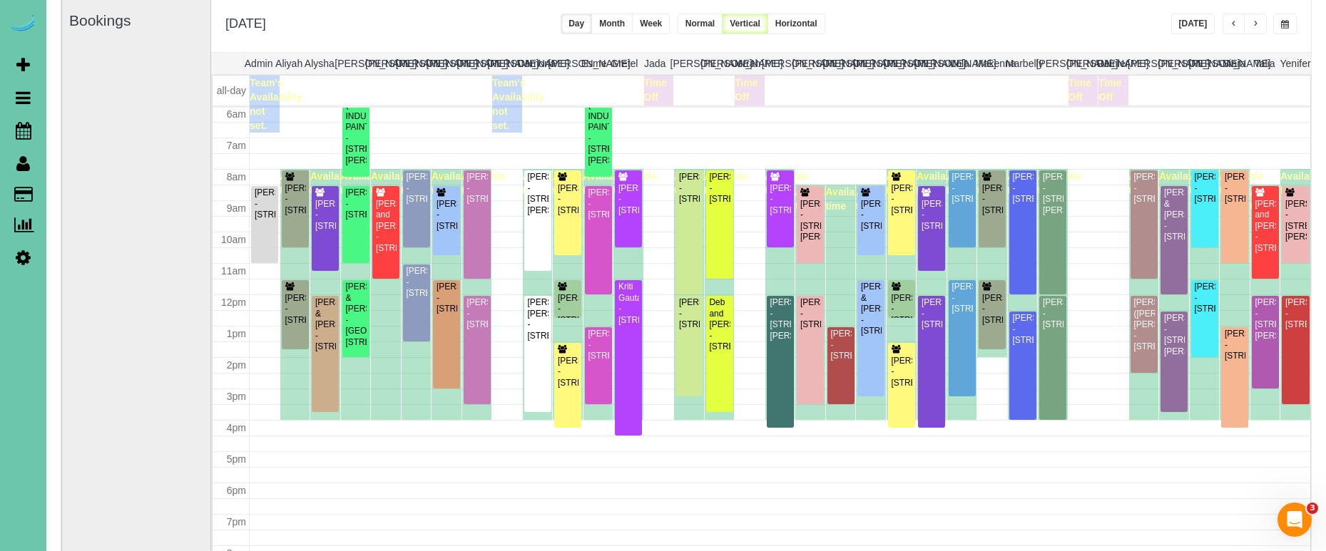
click at [1260, 23] on button "button" at bounding box center [1255, 24] width 23 height 21
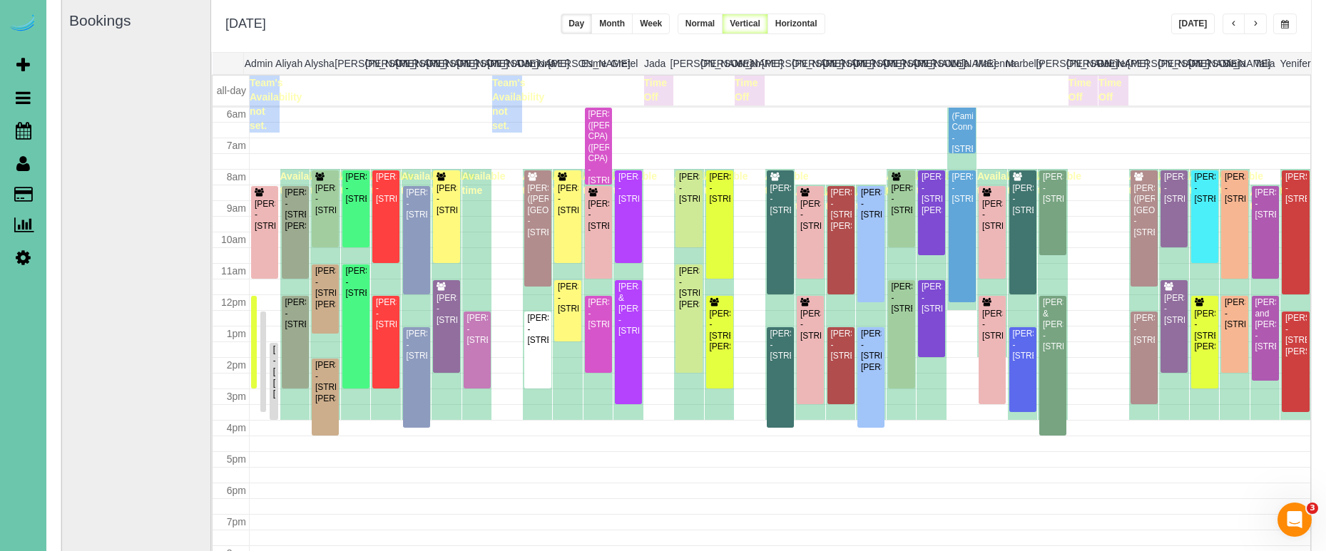
click at [1260, 23] on button "button" at bounding box center [1255, 24] width 23 height 21
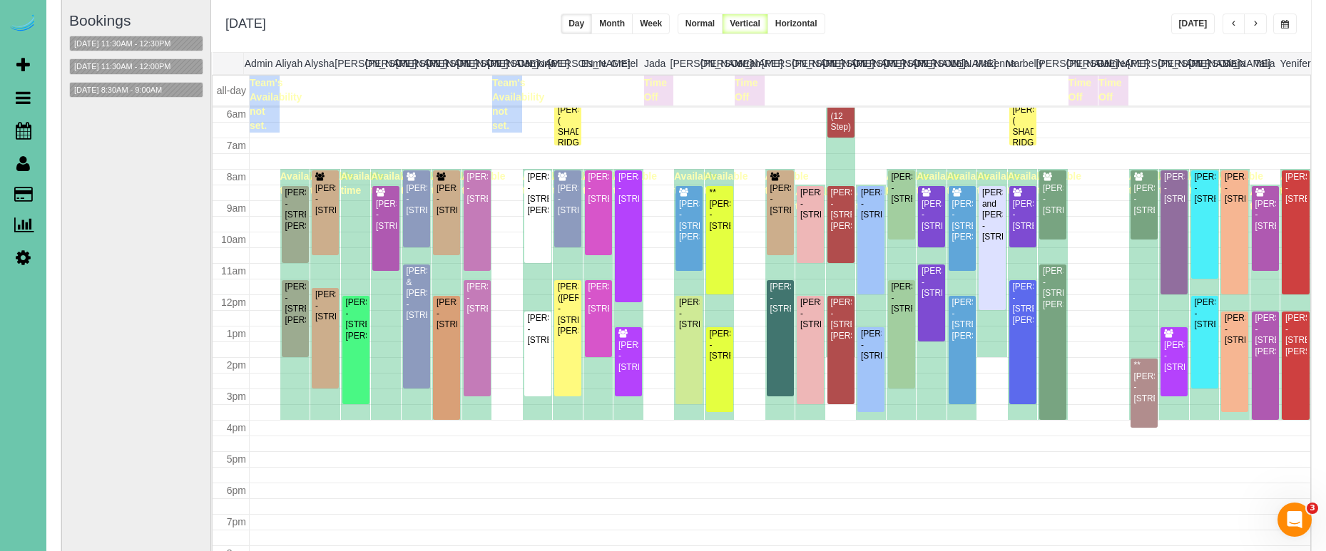
click at [1261, 23] on button "button" at bounding box center [1255, 24] width 23 height 21
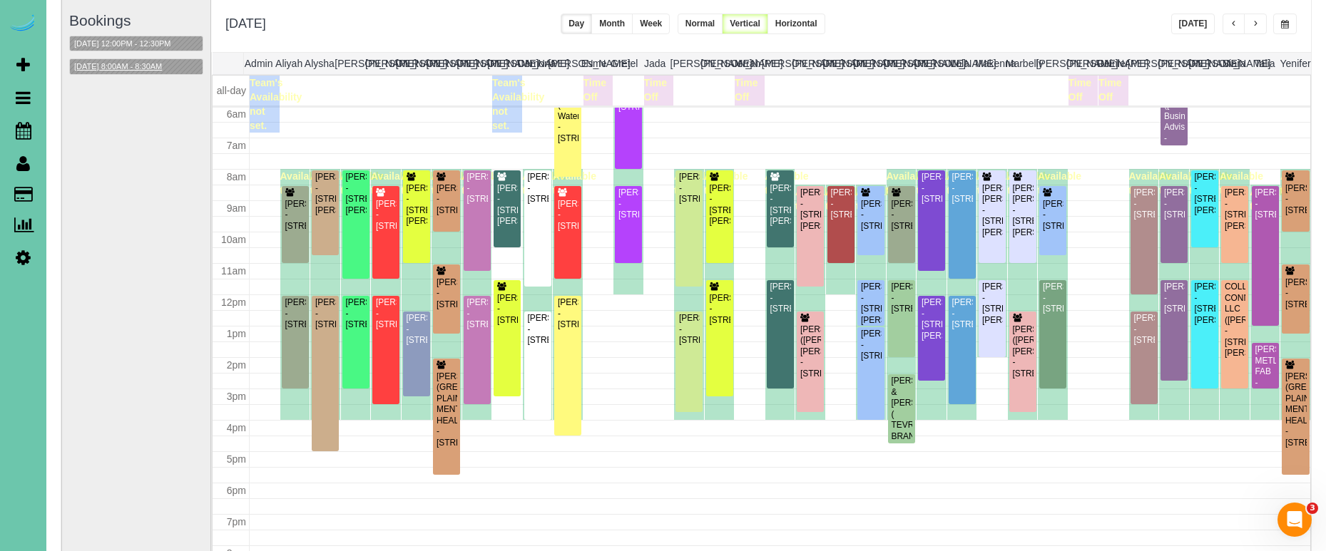
click at [148, 66] on button "[DATE] 8:00AM - 8:30AM" at bounding box center [118, 66] width 96 height 15
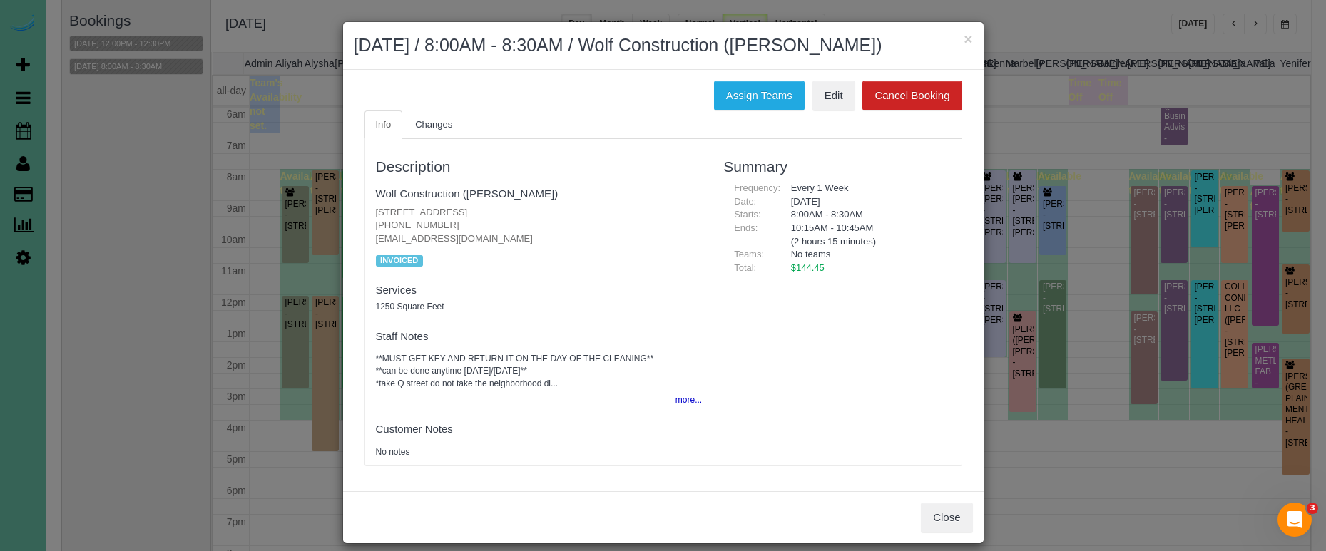
drag, startPoint x: 912, startPoint y: 263, endPoint x: 966, endPoint y: 410, distance: 156.4
click at [912, 265] on div "$144.45" at bounding box center [865, 269] width 170 height 14
click at [939, 506] on button "Close" at bounding box center [946, 518] width 51 height 30
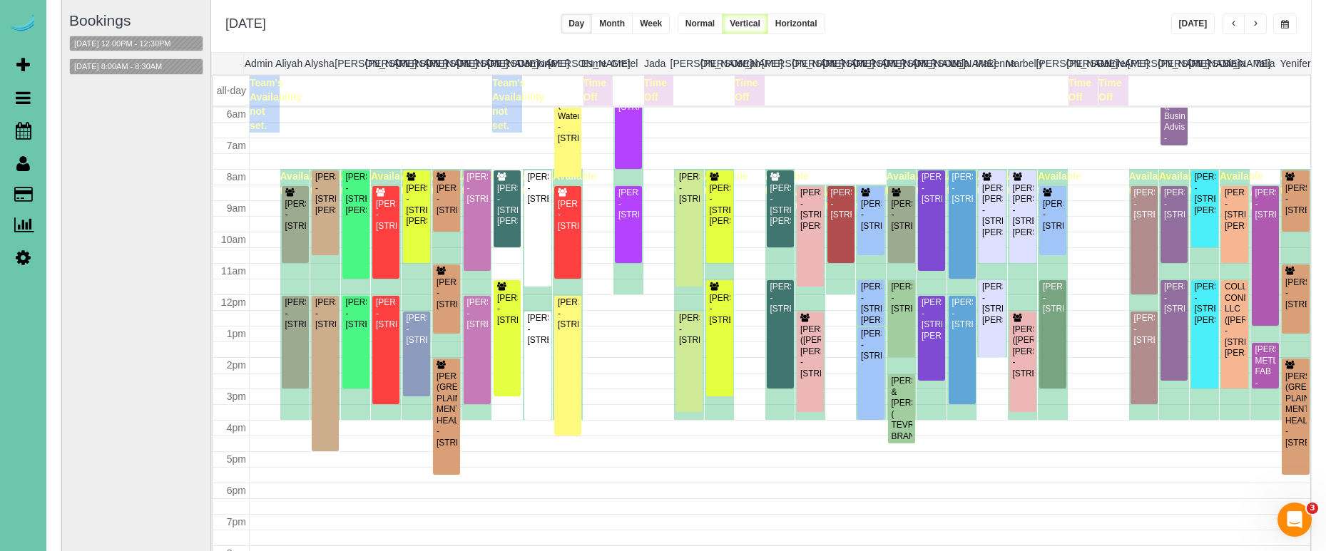
click at [1293, 18] on button "button" at bounding box center [1285, 24] width 24 height 21
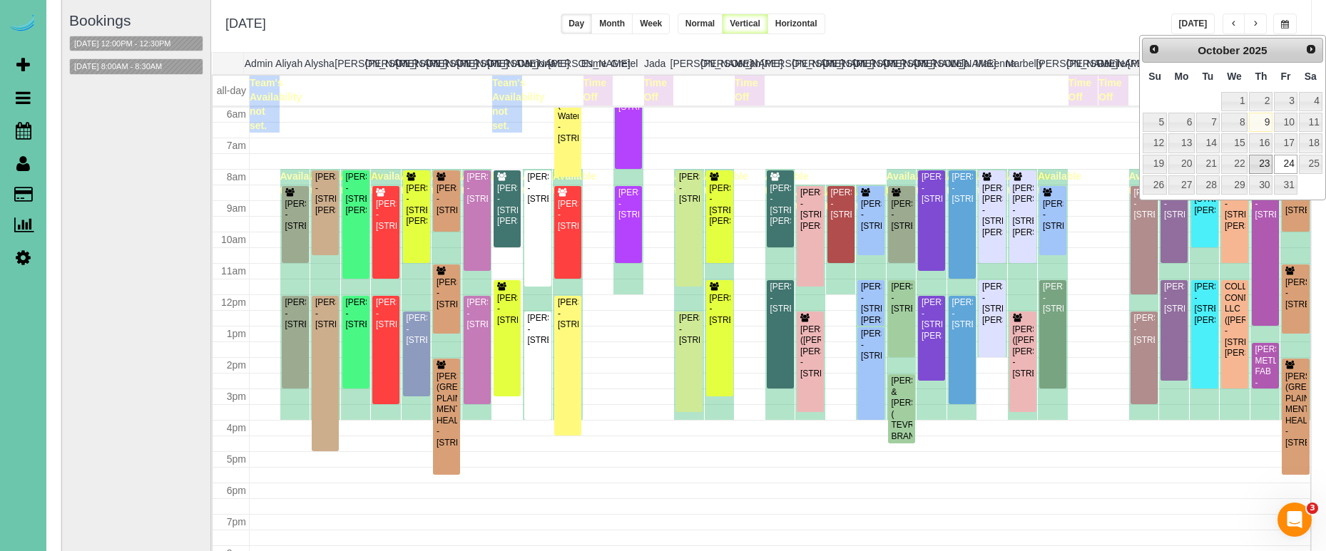
click at [1252, 166] on link "23" at bounding box center [1261, 164] width 24 height 19
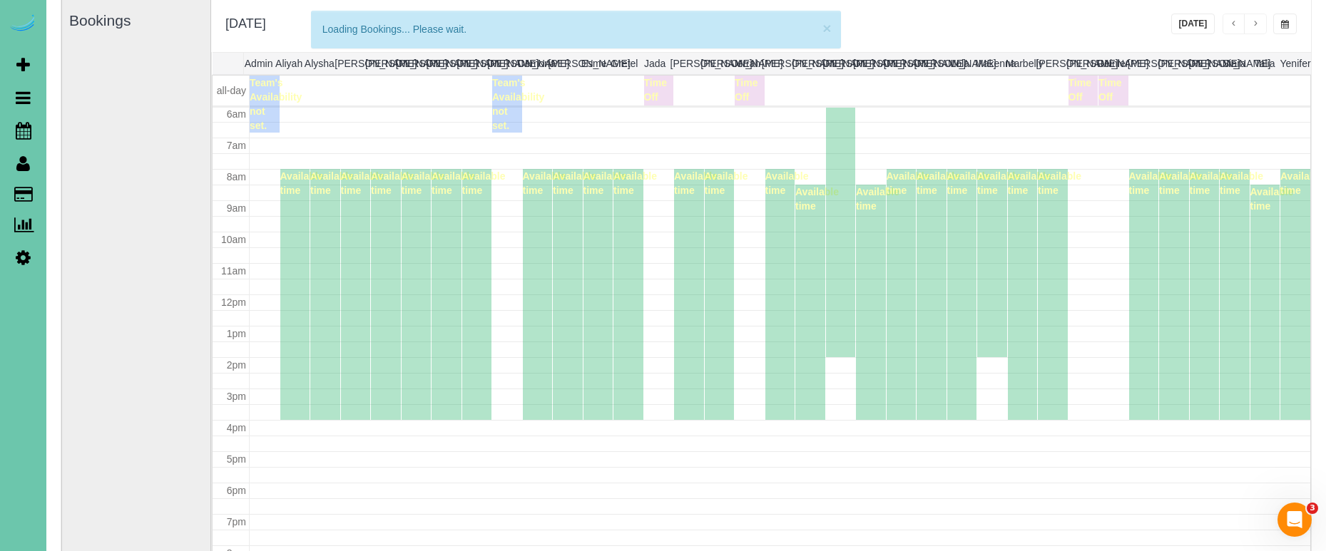
drag, startPoint x: 1283, startPoint y: 19, endPoint x: 1288, endPoint y: 30, distance: 11.5
click at [1284, 20] on button "button" at bounding box center [1285, 24] width 24 height 21
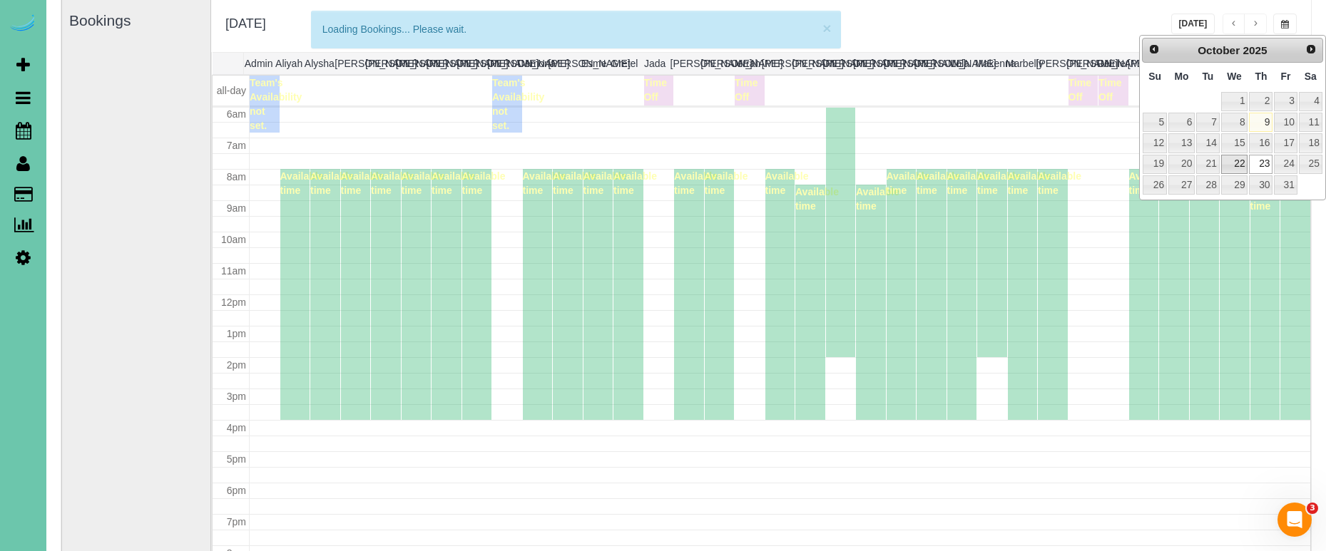
click at [1237, 163] on link "22" at bounding box center [1234, 164] width 27 height 19
type input "**********"
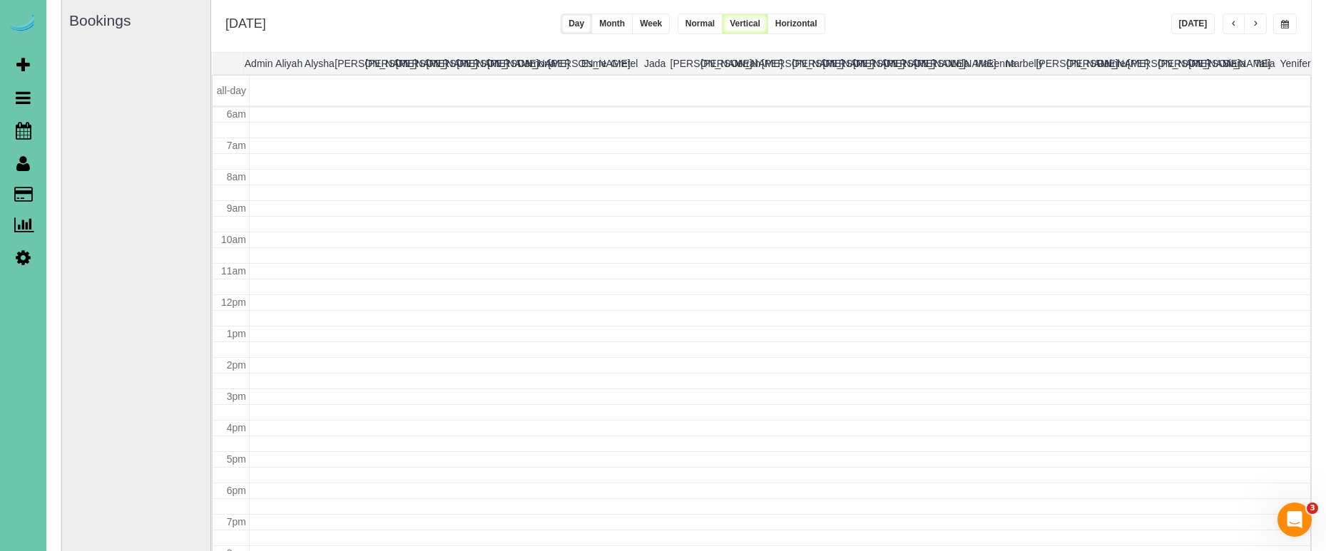
click at [1191, 28] on button "[DATE]" at bounding box center [1193, 24] width 44 height 21
